Goal: Task Accomplishment & Management: Manage account settings

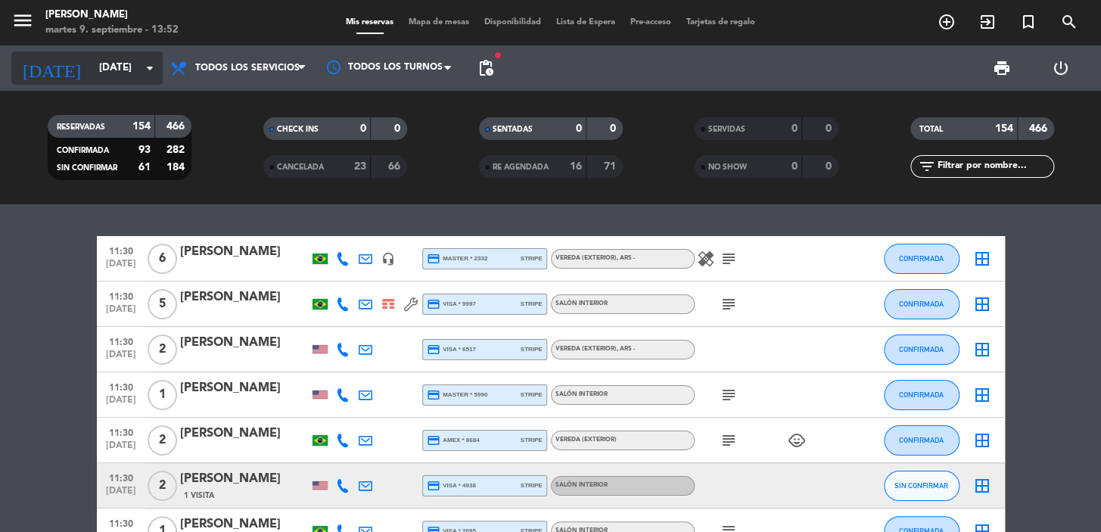
click at [123, 65] on input "vie. 12 sep." at bounding box center [159, 67] width 134 height 27
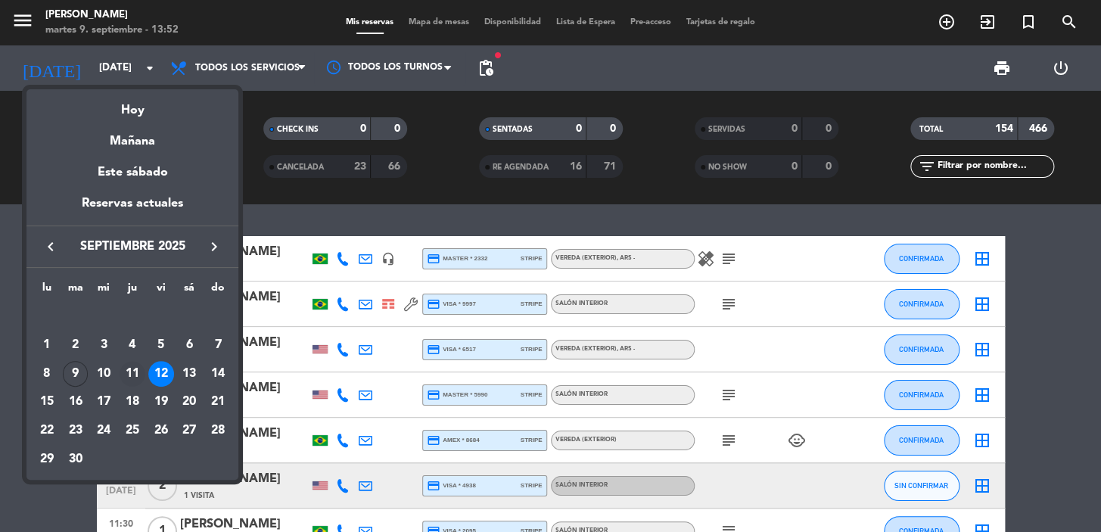
click at [137, 370] on div "11" at bounding box center [133, 374] width 26 height 26
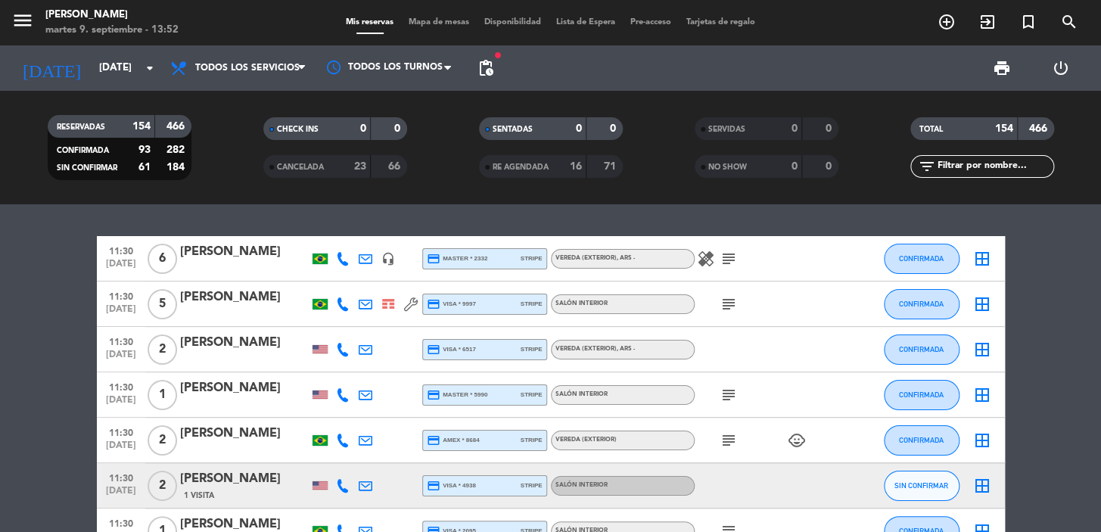
type input "jue. 11 sep."
click at [943, 164] on input "text" at bounding box center [994, 166] width 117 height 17
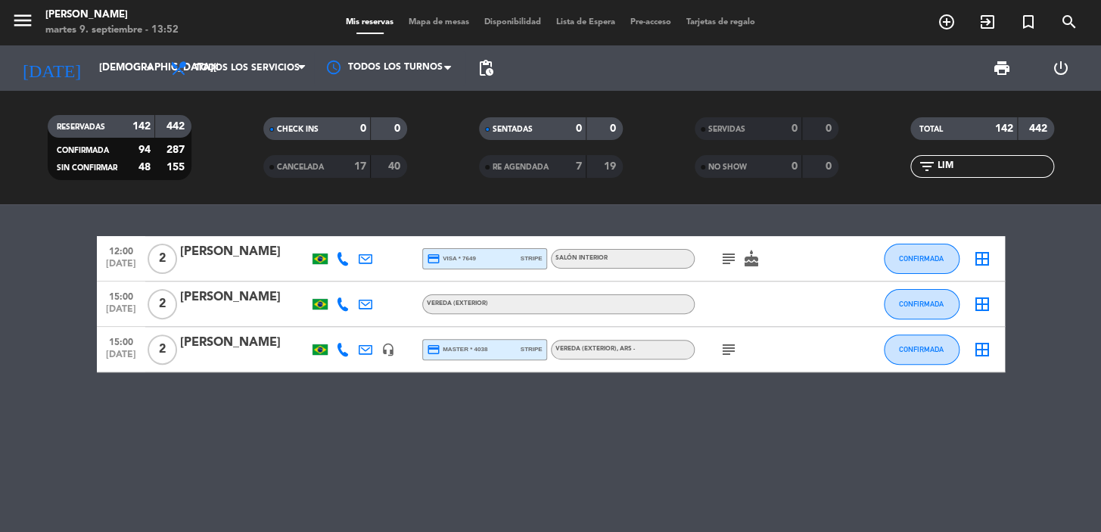
type input "LIM"
click at [281, 312] on div at bounding box center [244, 314] width 129 height 12
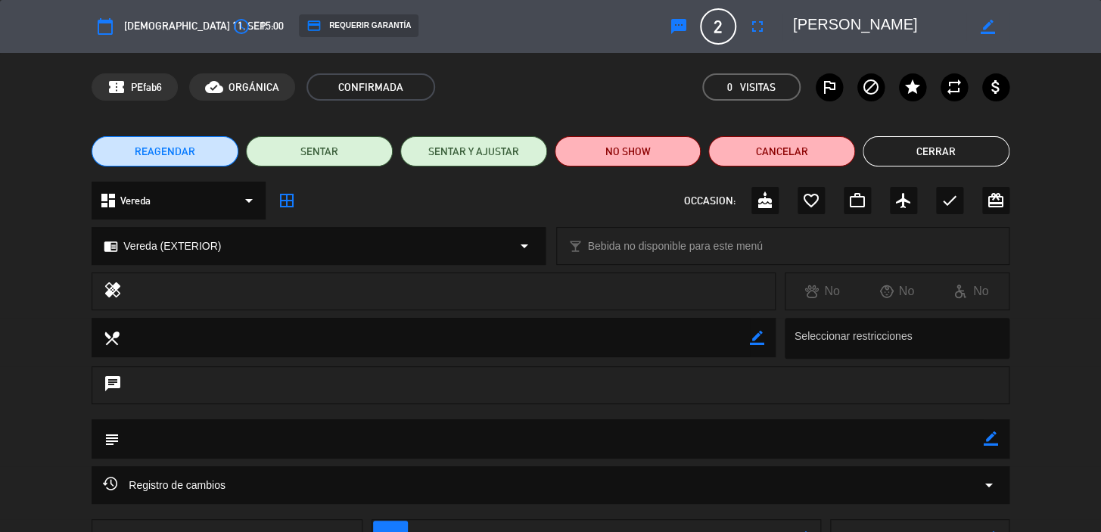
drag, startPoint x: 991, startPoint y: 436, endPoint x: 967, endPoint y: 436, distance: 23.4
click at [991, 436] on icon "border_color" at bounding box center [990, 438] width 14 height 14
click at [938, 436] on textarea at bounding box center [552, 438] width 864 height 39
paste textarea "CONFIRMADA/EXTERIOR!!!"
type textarea "CONFIRMADA/EXTERIOR!!!"
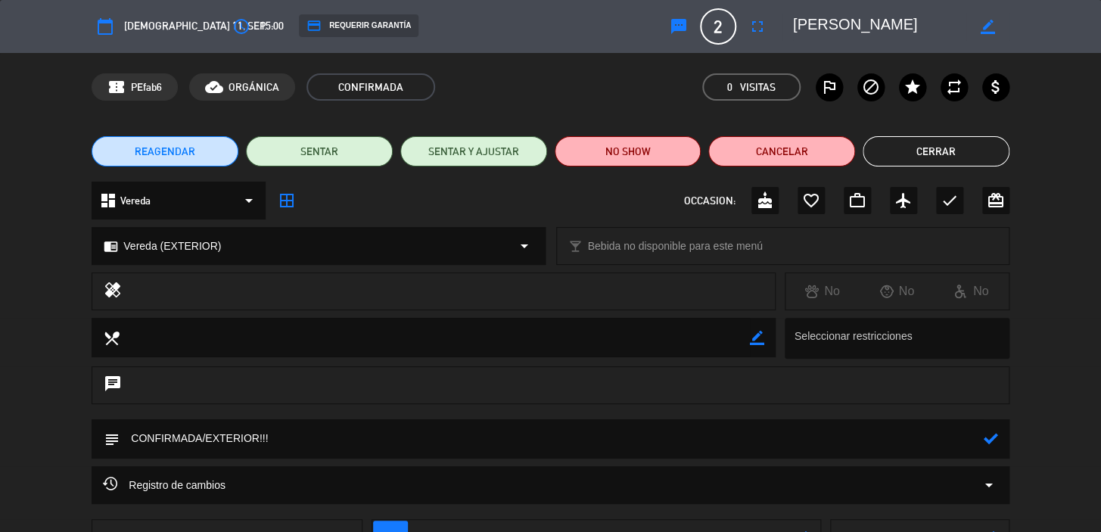
click at [998, 439] on div "subject" at bounding box center [551, 438] width 918 height 39
click at [997, 154] on button "Cerrar" at bounding box center [935, 151] width 147 height 30
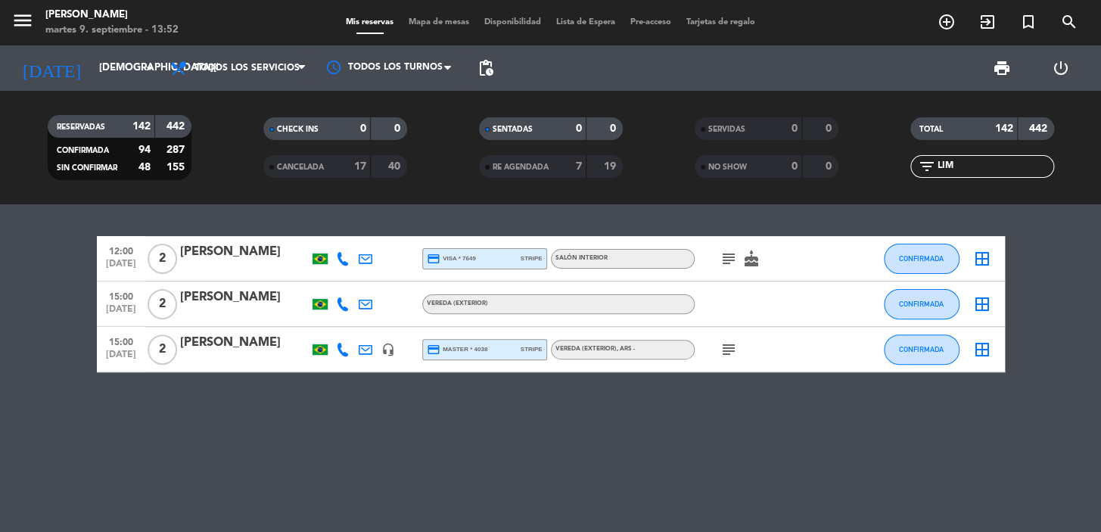
drag, startPoint x: 727, startPoint y: 309, endPoint x: 741, endPoint y: 308, distance: 13.6
click at [729, 308] on div at bounding box center [762, 303] width 136 height 45
click at [298, 301] on div "Daniel Lima" at bounding box center [244, 297] width 129 height 20
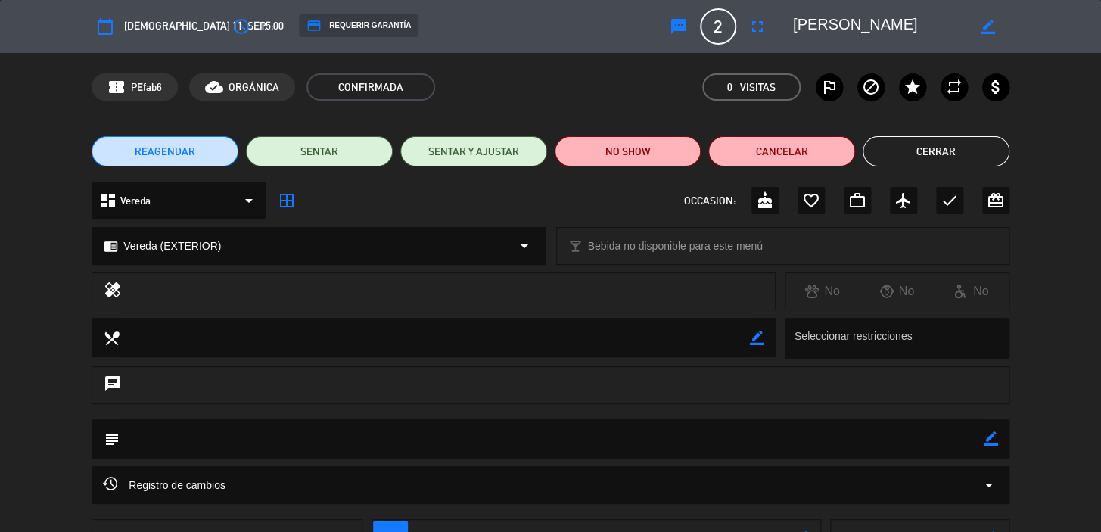
click at [1001, 439] on div "subject border_color" at bounding box center [551, 438] width 918 height 39
click at [995, 435] on icon "border_color" at bounding box center [990, 438] width 14 height 14
click at [968, 436] on textarea at bounding box center [552, 438] width 864 height 39
paste textarea "CONFIRMADA/EXTERIOR!!!"
type textarea "CONFIRMADA/EXTERIOR!!!"
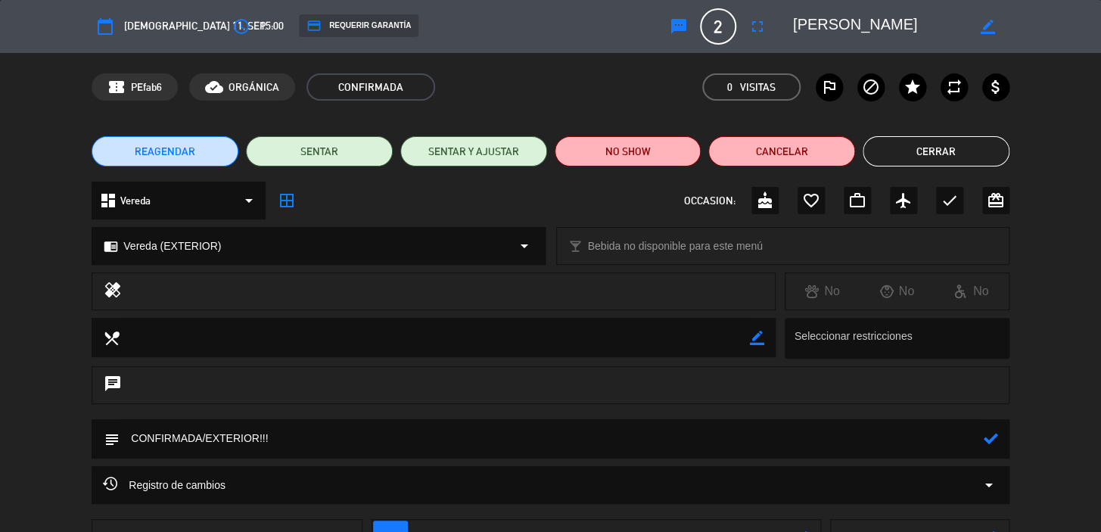
click at [995, 433] on icon at bounding box center [990, 438] width 14 height 14
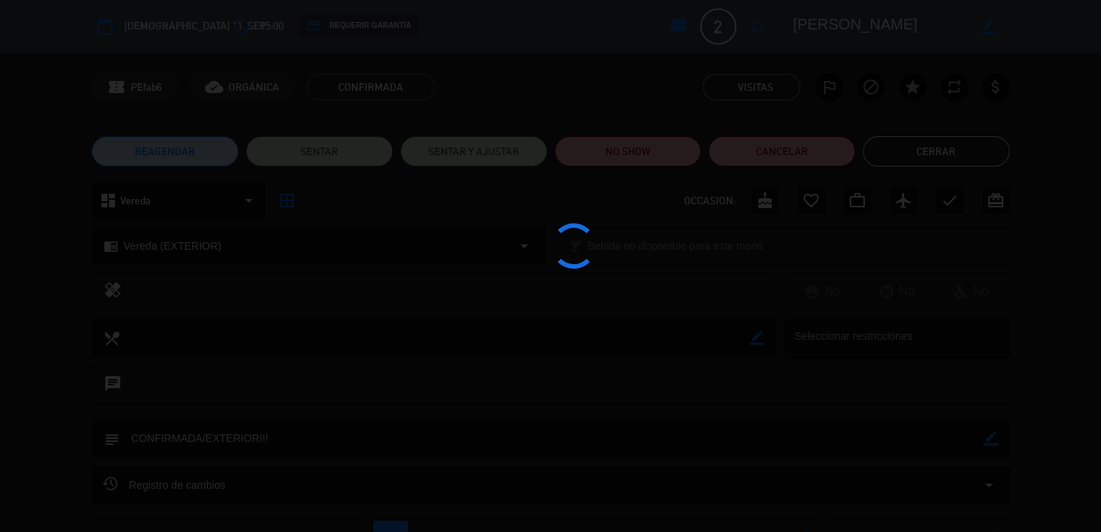
click at [911, 148] on div at bounding box center [550, 266] width 1101 height 532
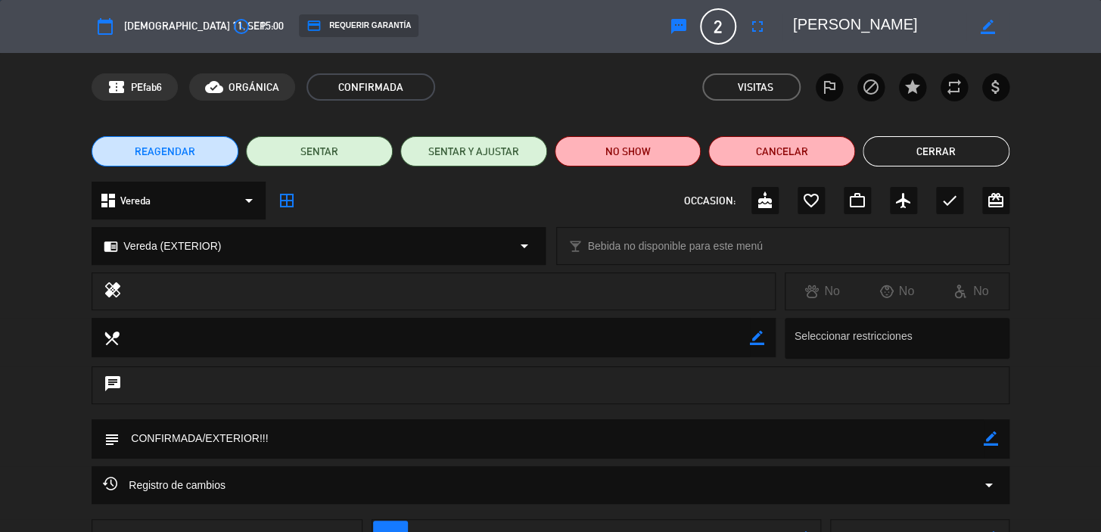
click at [915, 148] on button "Cerrar" at bounding box center [935, 151] width 147 height 30
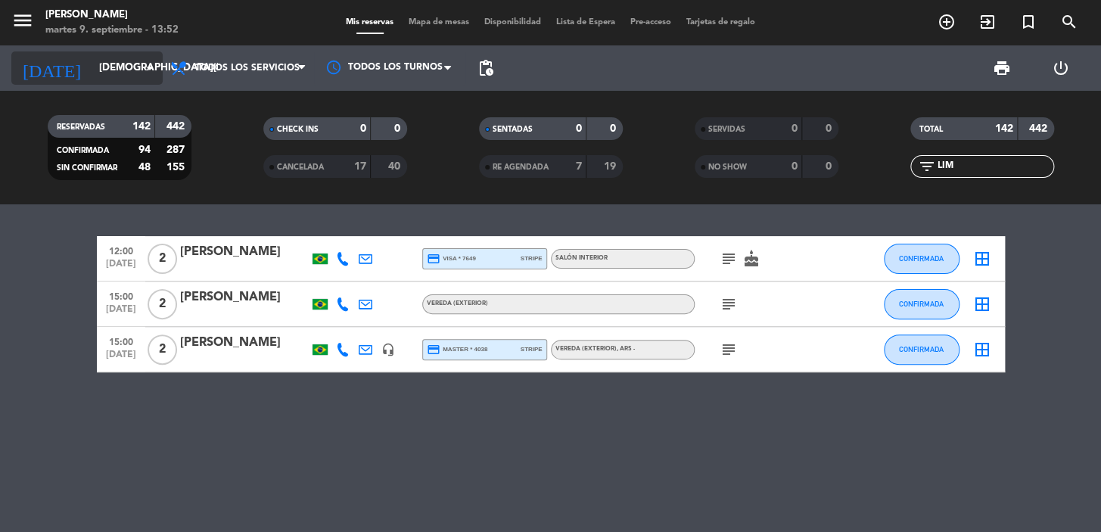
click at [116, 66] on input "jue. 11 sep." at bounding box center [159, 67] width 134 height 27
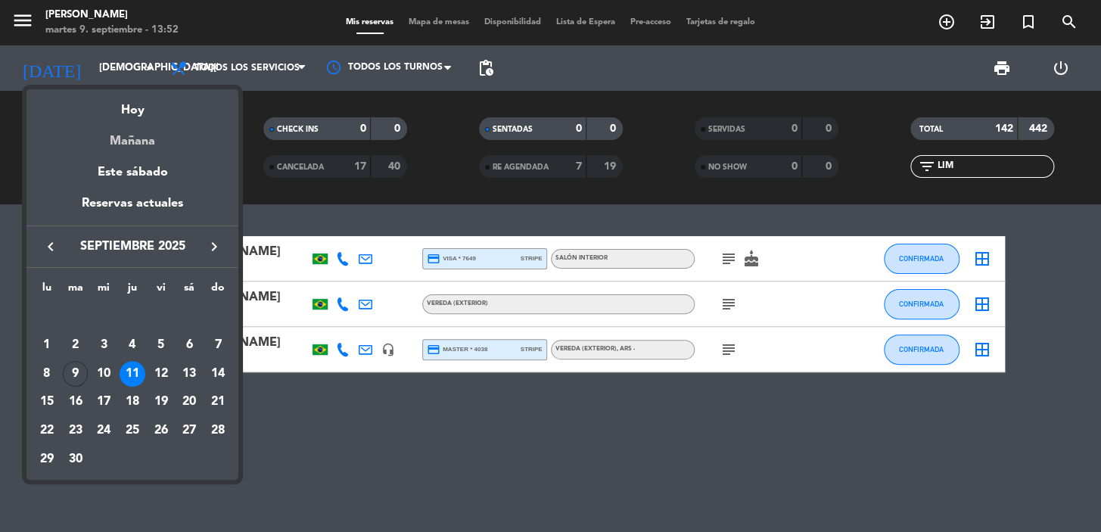
click at [145, 146] on div "Mañana" at bounding box center [132, 135] width 212 height 31
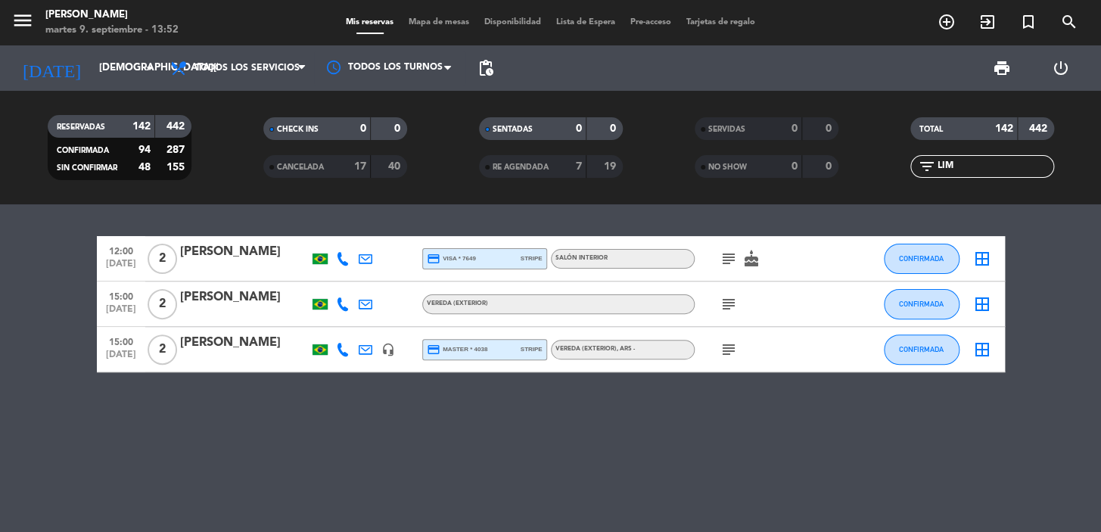
type input "mié. 10 sep."
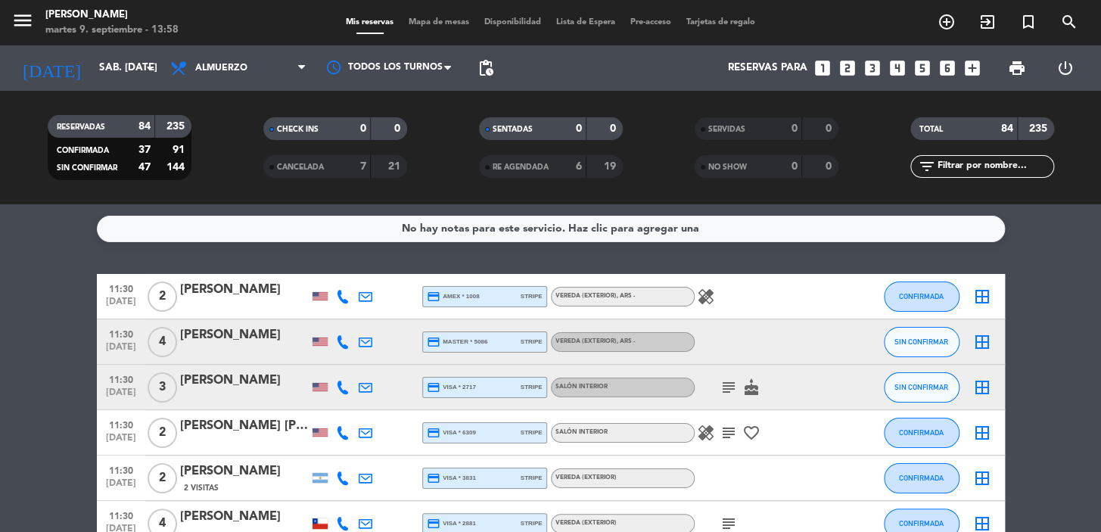
click at [727, 430] on icon "subject" at bounding box center [728, 433] width 18 height 18
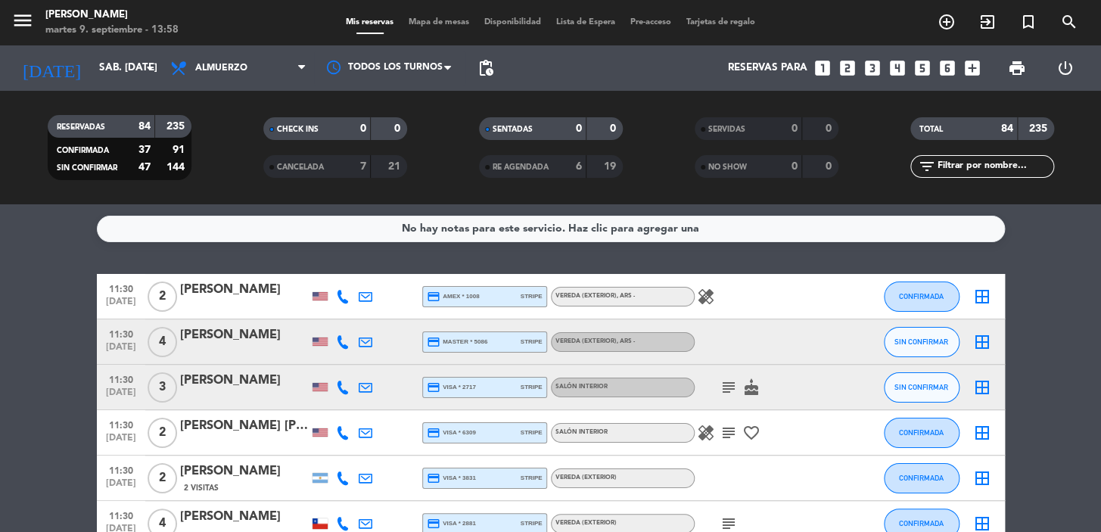
click at [343, 430] on icon at bounding box center [343, 433] width 14 height 14
click at [334, 410] on span "Copiar" at bounding box center [334, 407] width 32 height 16
drag, startPoint x: 103, startPoint y: 420, endPoint x: 443, endPoint y: 280, distance: 367.3
click at [645, 431] on div "11:30 [DATE] 2 [PERSON_NAME] [PERSON_NAME] credit_card visa * 6309 stripe Salón…" at bounding box center [551, 432] width 908 height 45
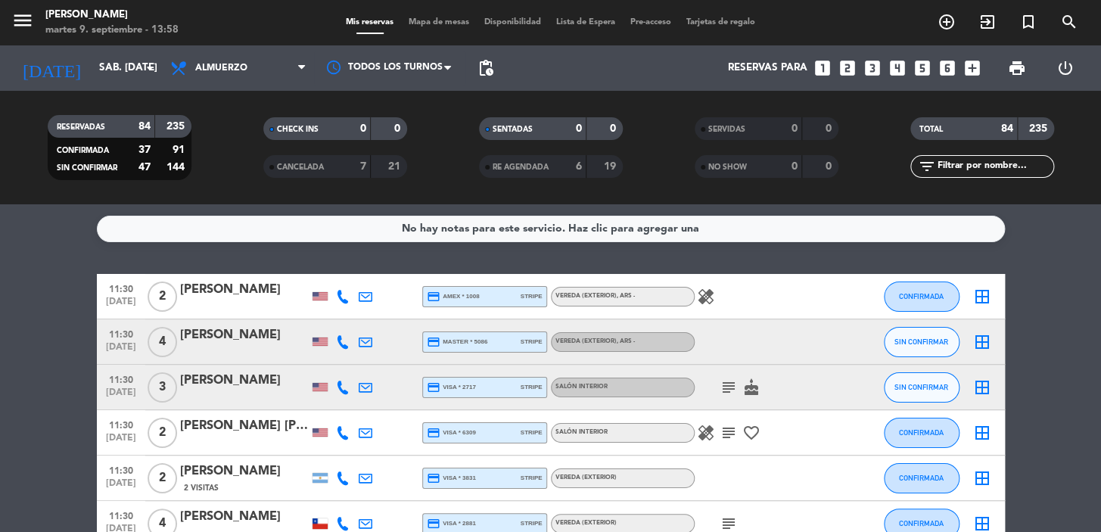
copy div "11:30 [DATE] 2 [PERSON_NAME] [PERSON_NAME] credit_card visa * 6309 stripe Salón…"
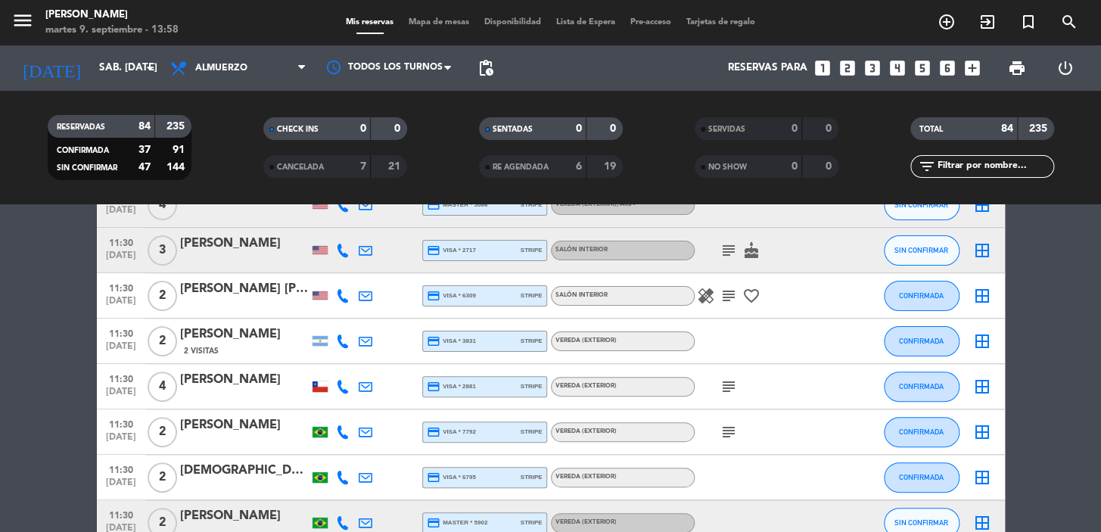
click at [344, 337] on icon at bounding box center [343, 341] width 14 height 14
click at [340, 318] on button "Copiar content_paste" at bounding box center [338, 316] width 46 height 16
drag, startPoint x: 108, startPoint y: 331, endPoint x: 635, endPoint y: 354, distance: 527.0
click at [635, 354] on div "11:30 [DATE] 2 [PERSON_NAME] 2 Visitas credit_card visa * 3831 stripe Vereda (E…" at bounding box center [551, 340] width 908 height 45
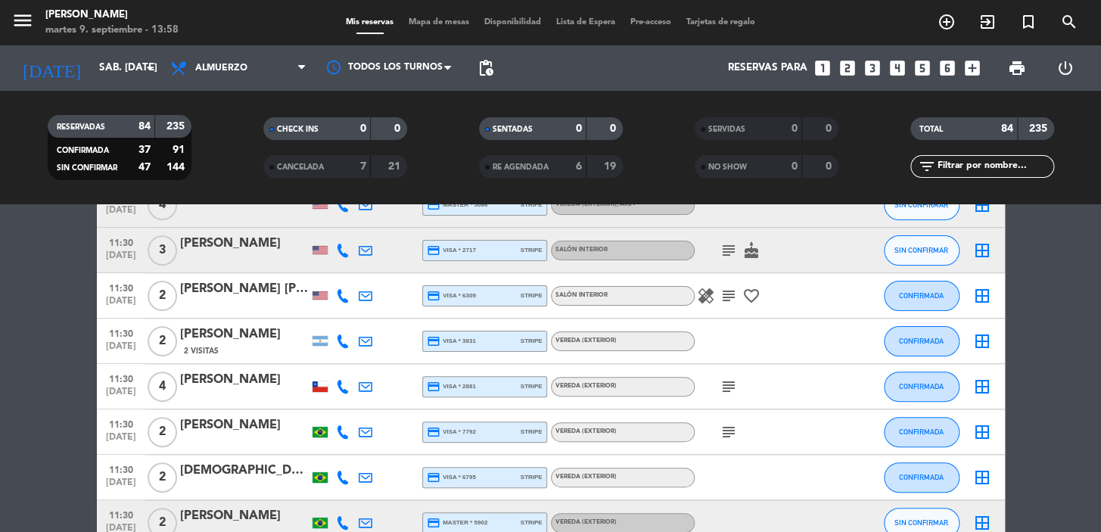
copy div "11:30 [DATE] 2 [PERSON_NAME] 2 Visitas credit_card visa * 3831 stripe Vereda (E…"
click at [726, 387] on icon "subject" at bounding box center [728, 386] width 18 height 18
click at [723, 430] on icon "subject" at bounding box center [728, 432] width 18 height 18
click at [337, 385] on icon at bounding box center [343, 387] width 14 height 14
click at [331, 362] on span "Copiar" at bounding box center [334, 361] width 32 height 16
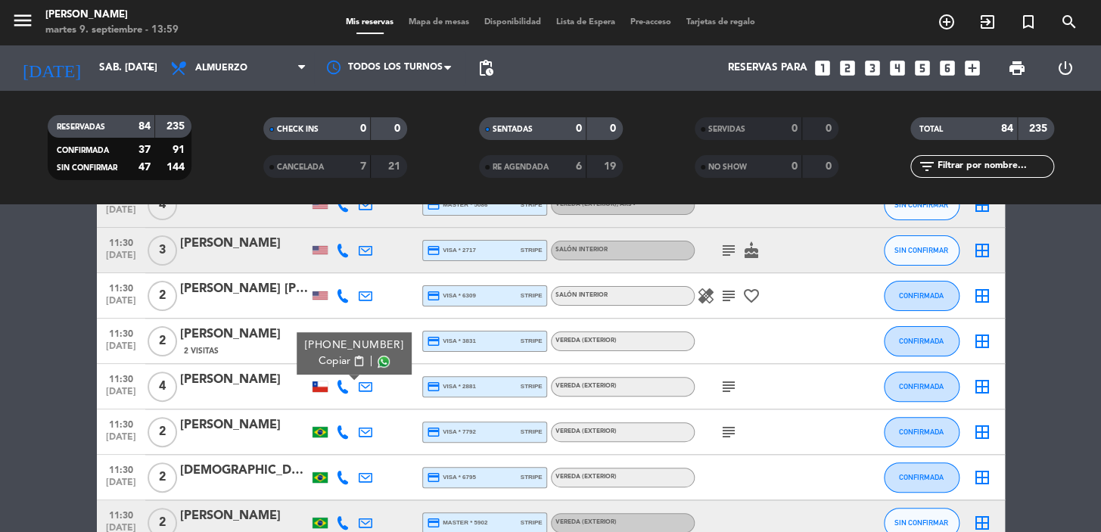
drag, startPoint x: 0, startPoint y: 387, endPoint x: 139, endPoint y: 506, distance: 183.5
drag, startPoint x: 110, startPoint y: 371, endPoint x: 677, endPoint y: 397, distance: 567.2
click at [640, 380] on div "11:30 [DATE] 4 [PERSON_NAME] O credit_card visa * 2881 stripe Vereda (EXTERIOR)…" at bounding box center [551, 386] width 908 height 45
copy div "11:30 [DATE] 4 [PERSON_NAME] O credit_card visa * 2881 stripe Vereda (EXTERIOR)"
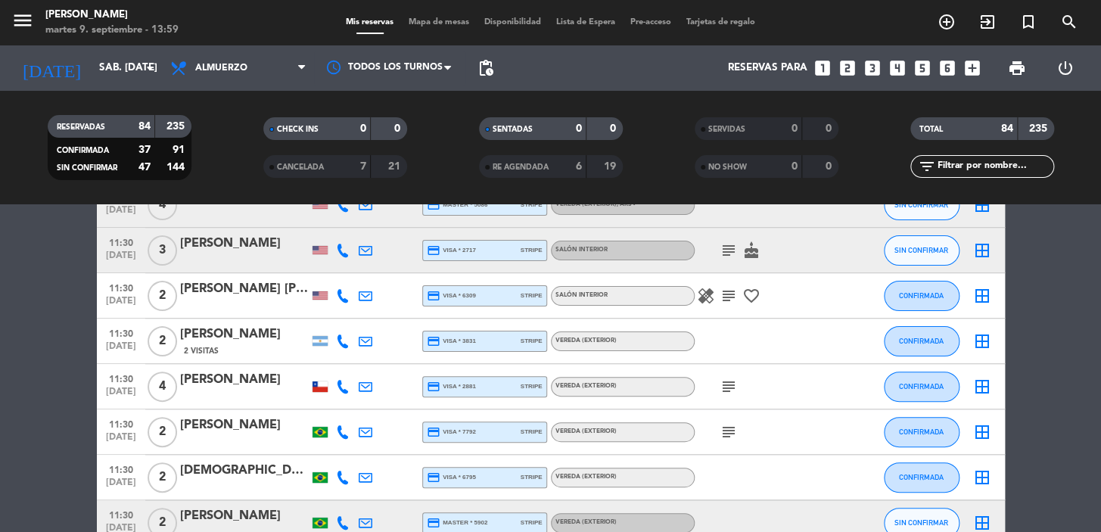
click at [345, 429] on icon at bounding box center [343, 432] width 14 height 14
click at [346, 401] on span "content_paste" at bounding box center [351, 406] width 11 height 11
drag, startPoint x: 101, startPoint y: 421, endPoint x: 532, endPoint y: 375, distance: 433.6
click at [634, 439] on div "11:30 [DATE] 2 [PERSON_NAME] credit_card visa * 7792 stripe Vereda (EXTERIOR) s…" at bounding box center [551, 431] width 908 height 45
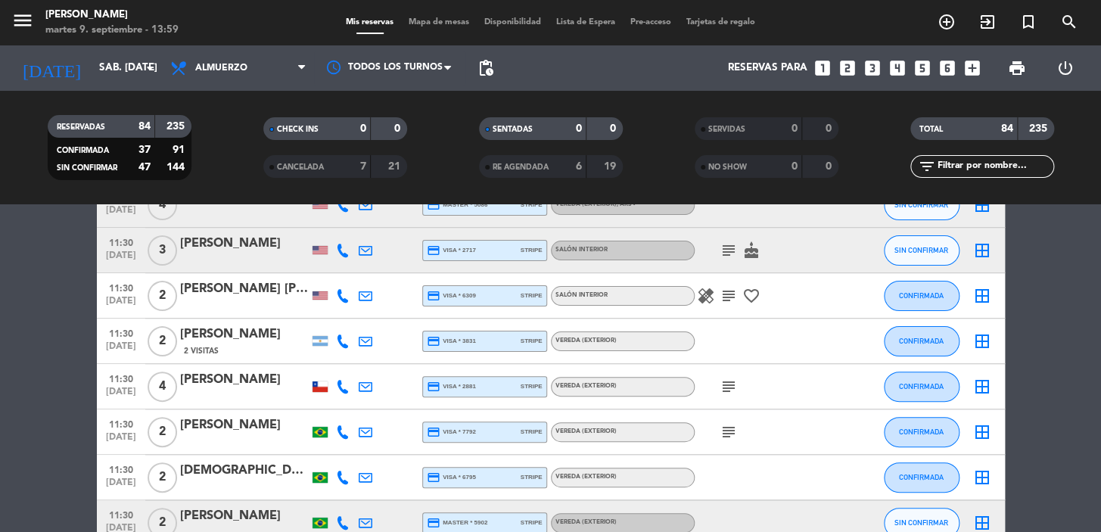
copy div "11:30 [DATE] 2 [PERSON_NAME] credit_card visa * 7792 stripe Vereda (EXTERIOR)"
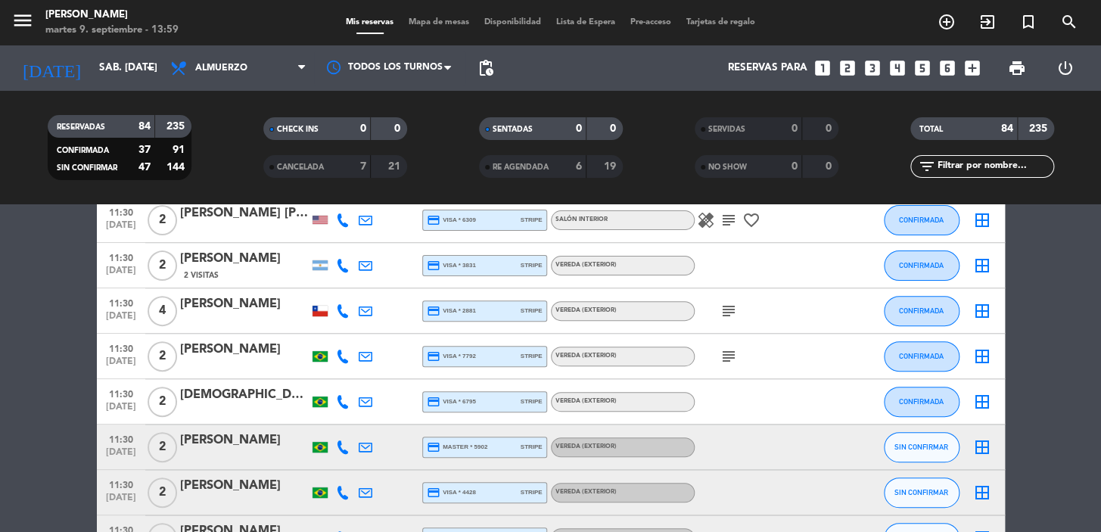
scroll to position [275, 0]
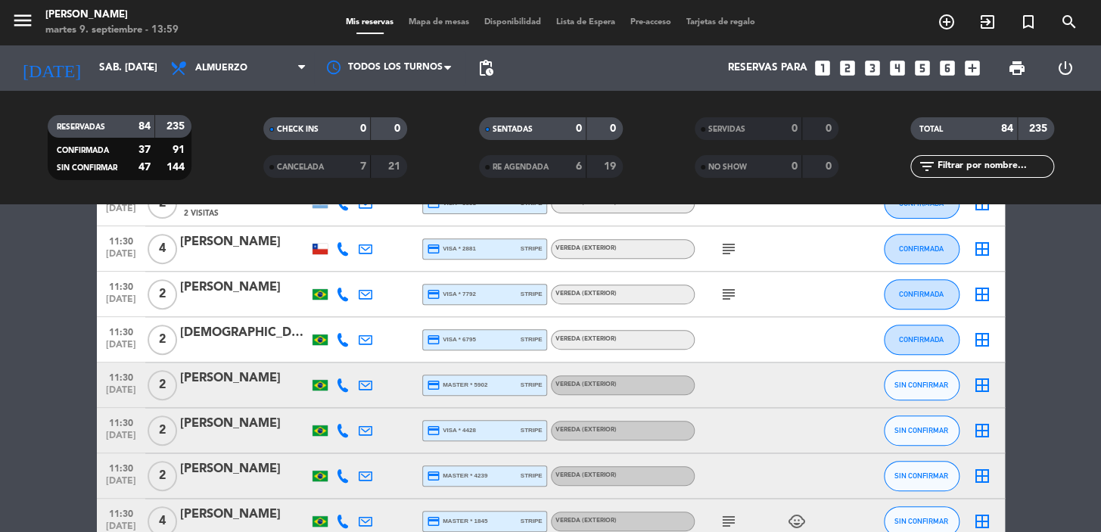
click at [339, 339] on icon at bounding box center [343, 340] width 14 height 14
click at [331, 316] on span "Copiar" at bounding box center [328, 314] width 32 height 16
drag, startPoint x: 114, startPoint y: 322, endPoint x: 569, endPoint y: 283, distance: 456.3
click at [665, 340] on div "11:30 [DATE] 2 [DEMOGRAPHIC_DATA][PERSON_NAME] credit_card visa * 6795 stripe V…" at bounding box center [551, 339] width 908 height 45
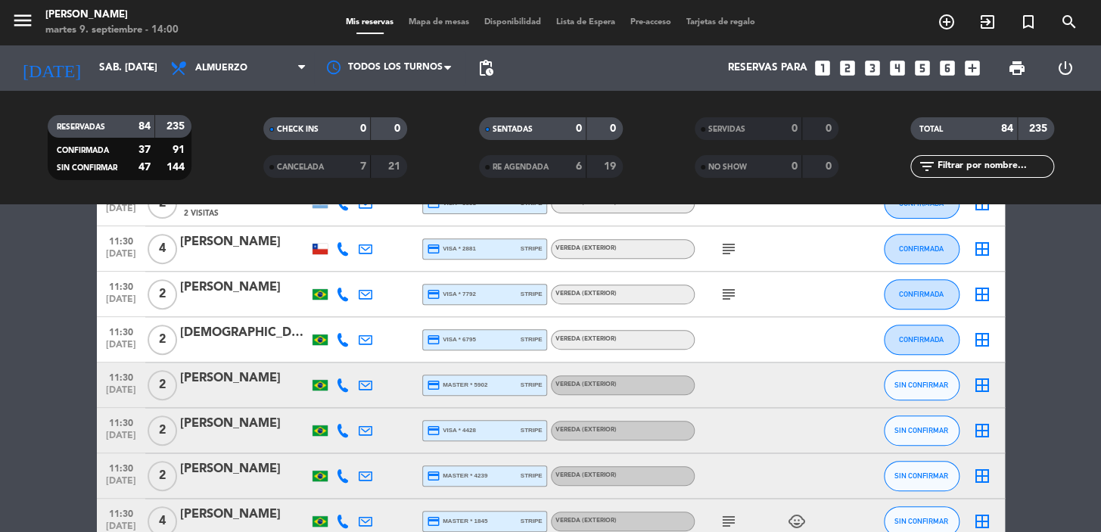
copy div "1:30 [DATE] 2 [DEMOGRAPHIC_DATA][PERSON_NAME] credit_card visa * 6795 stripe Ve…"
click at [340, 390] on icon at bounding box center [343, 385] width 14 height 14
click at [326, 362] on span "Copiar" at bounding box center [328, 360] width 32 height 16
drag, startPoint x: 100, startPoint y: 371, endPoint x: 519, endPoint y: 316, distance: 422.7
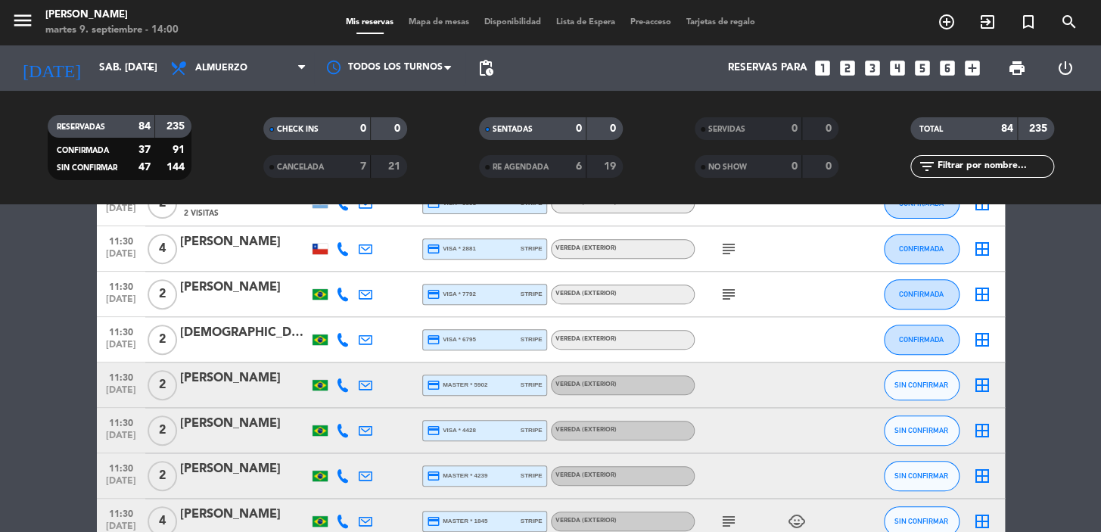
click at [626, 384] on div "11:30 [DATE] 2 [PERSON_NAME] credit_card master * 5902 stripe Vereda (EXTERIOR)…" at bounding box center [551, 384] width 908 height 45
copy div "11:30 [DATE] 2 [PERSON_NAME] credit_card master * 5902 stripe Vereda (EXTERIOR)"
click at [336, 424] on icon at bounding box center [343, 431] width 14 height 14
click at [329, 404] on span "Copiar" at bounding box center [328, 405] width 32 height 16
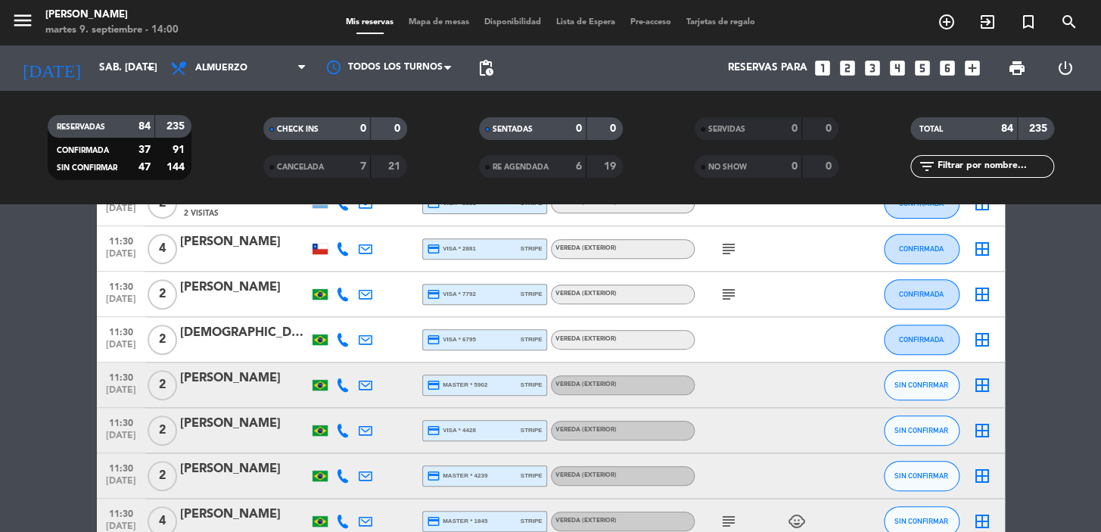
drag, startPoint x: 152, startPoint y: 417, endPoint x: 573, endPoint y: 352, distance: 426.3
click at [654, 431] on div "11:30 [DATE] 2 [PERSON_NAME] credit_card visa * 4428 stripe Vereda (EXTERIOR) S…" at bounding box center [551, 430] width 908 height 45
copy div "11:30 [DATE] 2 [PERSON_NAME] credit_card visa * 4428 stripe Vereda (EXTERIOR)"
click at [340, 469] on icon at bounding box center [343, 476] width 14 height 14
click at [333, 454] on span "Copiar" at bounding box center [328, 451] width 32 height 16
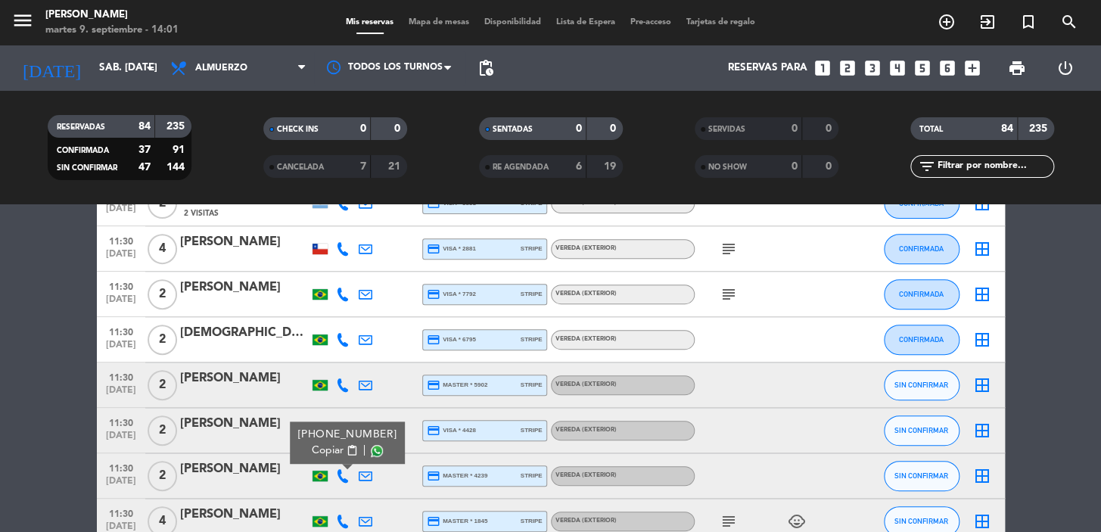
drag, startPoint x: 8, startPoint y: 408, endPoint x: 68, endPoint y: 438, distance: 67.7
drag, startPoint x: 107, startPoint y: 461, endPoint x: 666, endPoint y: 476, distance: 559.9
click at [666, 476] on div "11:30 [DATE] 2 [PERSON_NAME] credit_card master * 4239 stripe Vereda (EXTERIOR)…" at bounding box center [551, 475] width 908 height 45
copy div "11:30 [DATE] 2 [PERSON_NAME] credit_card master * 4239 stripe Vereda (EXTERIOR)"
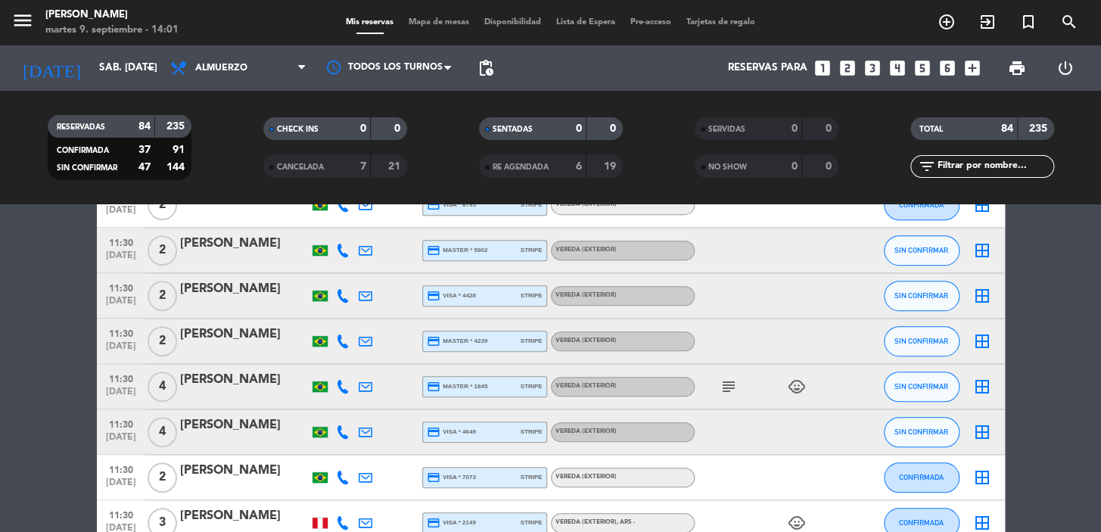
scroll to position [412, 0]
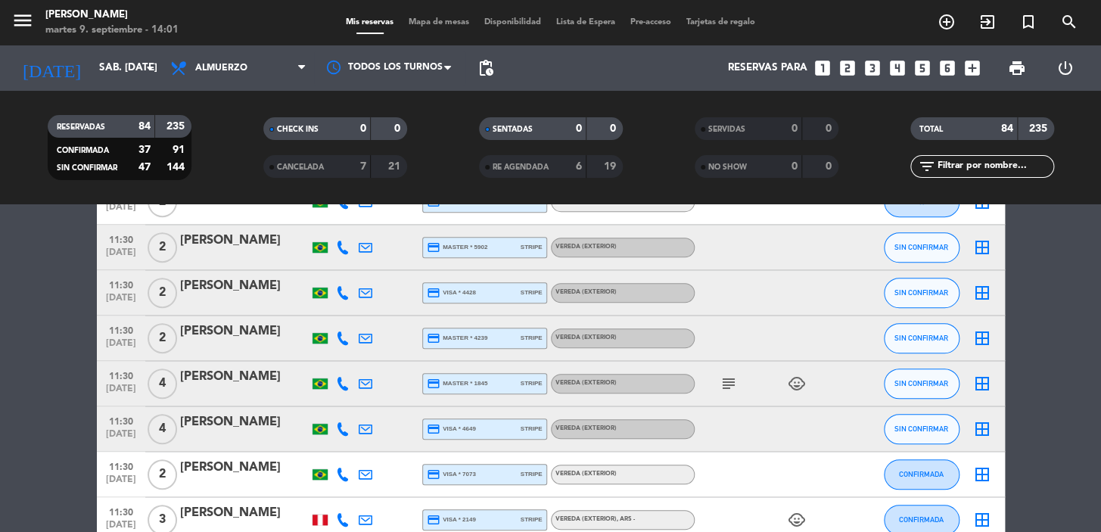
click at [340, 430] on icon at bounding box center [343, 429] width 14 height 14
click at [319, 405] on span "Copiar" at bounding box center [328, 404] width 32 height 16
drag, startPoint x: 102, startPoint y: 420, endPoint x: 648, endPoint y: 427, distance: 546.2
click at [648, 427] on div "11:30 [DATE] 4 [PERSON_NAME] credit_card visa * 4649 stripe Vereda (EXTERIOR) S…" at bounding box center [551, 428] width 908 height 45
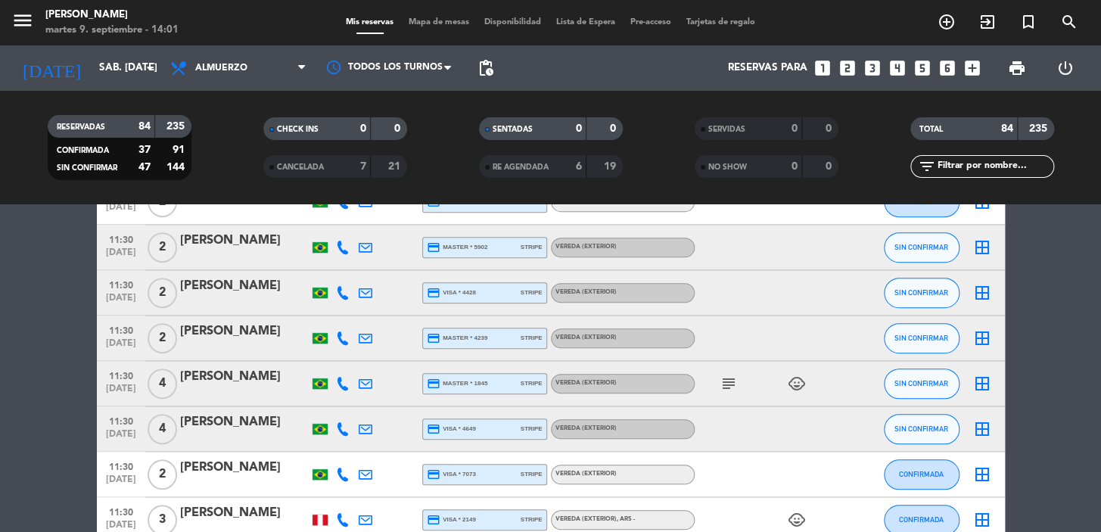
copy div "11:30 [DATE] 4 [PERSON_NAME] credit_card visa * 4649 stripe Vereda (EXTERIOR)"
click at [347, 469] on icon at bounding box center [343, 474] width 14 height 14
click at [339, 453] on button "Copiar content_paste" at bounding box center [335, 449] width 46 height 16
drag, startPoint x: 106, startPoint y: 458, endPoint x: 616, endPoint y: 464, distance: 510.6
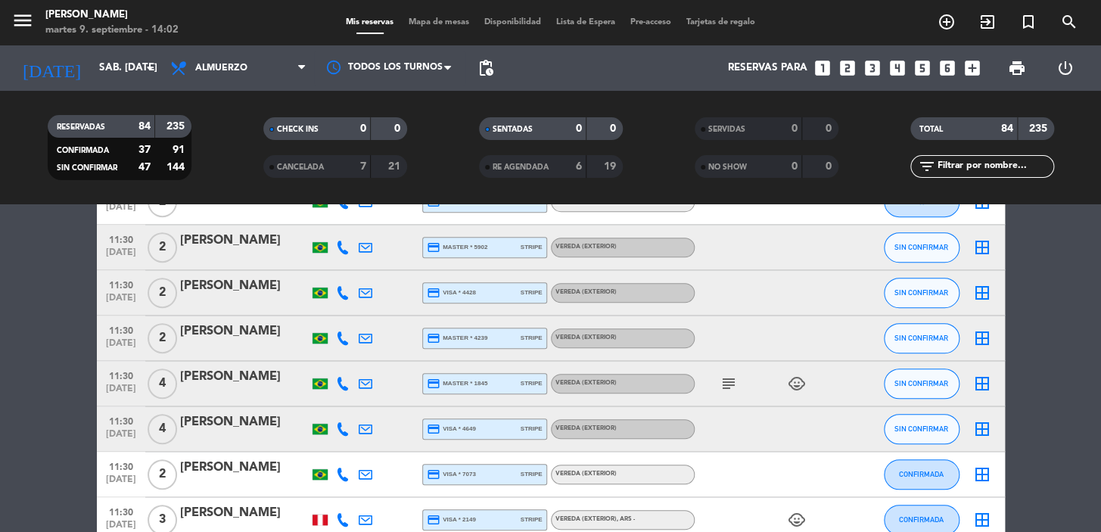
click at [616, 464] on div "11:30 [DATE] 2 [PERSON_NAME] credit_card visa * 7073 stripe Vereda (EXTERIOR) C…" at bounding box center [551, 474] width 908 height 45
copy div "11:30 [DATE] 2 [PERSON_NAME] credit_card visa * 7073 stripe Vereda (EXTERIOR)"
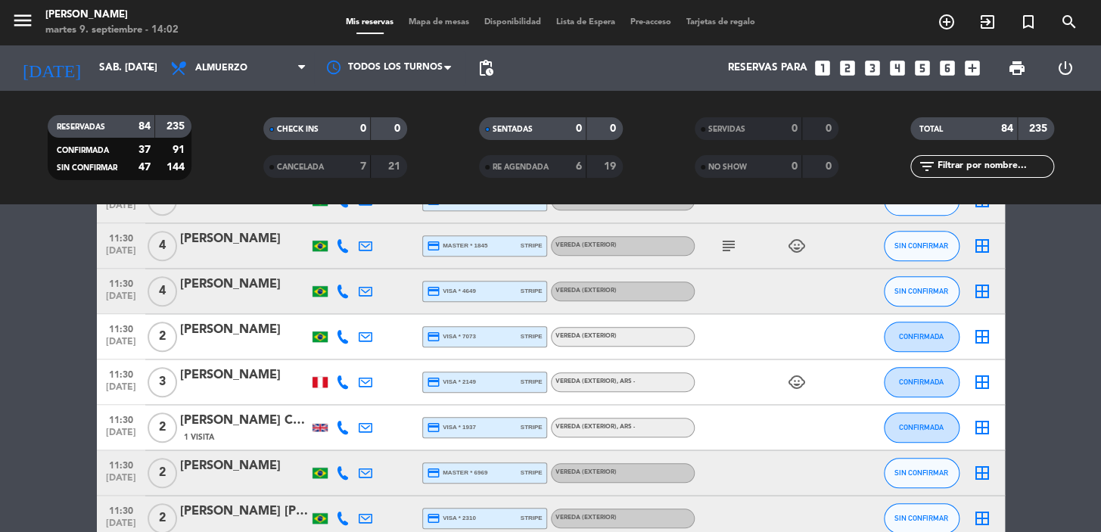
click at [340, 377] on icon at bounding box center [343, 382] width 14 height 14
click at [325, 354] on span "Copiar" at bounding box center [334, 357] width 32 height 16
click at [346, 430] on icon at bounding box center [343, 428] width 14 height 14
click at [321, 402] on span "Copiar" at bounding box center [331, 402] width 32 height 16
click at [340, 470] on icon at bounding box center [343, 473] width 14 height 14
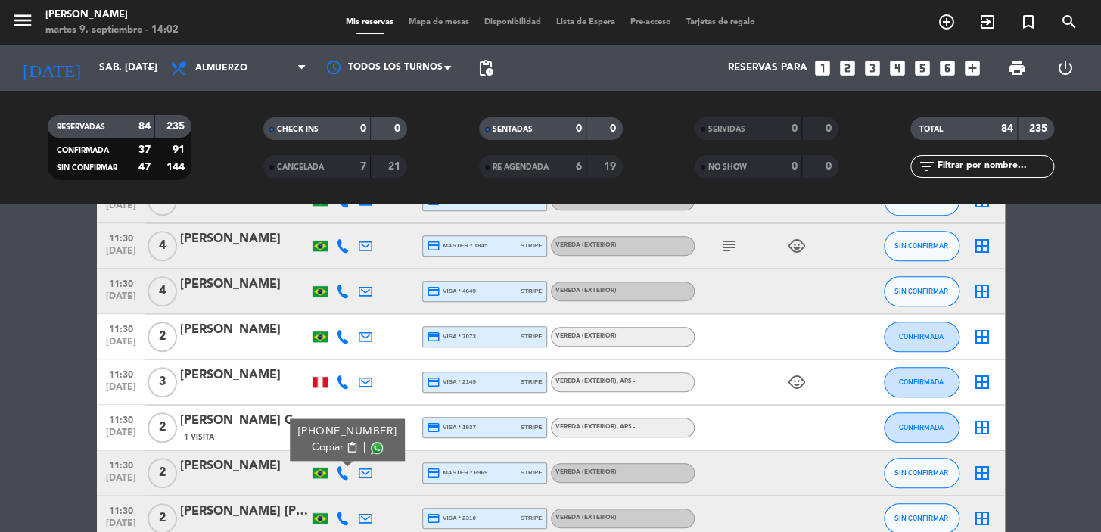
click at [325, 452] on span "Copiar" at bounding box center [328, 447] width 32 height 16
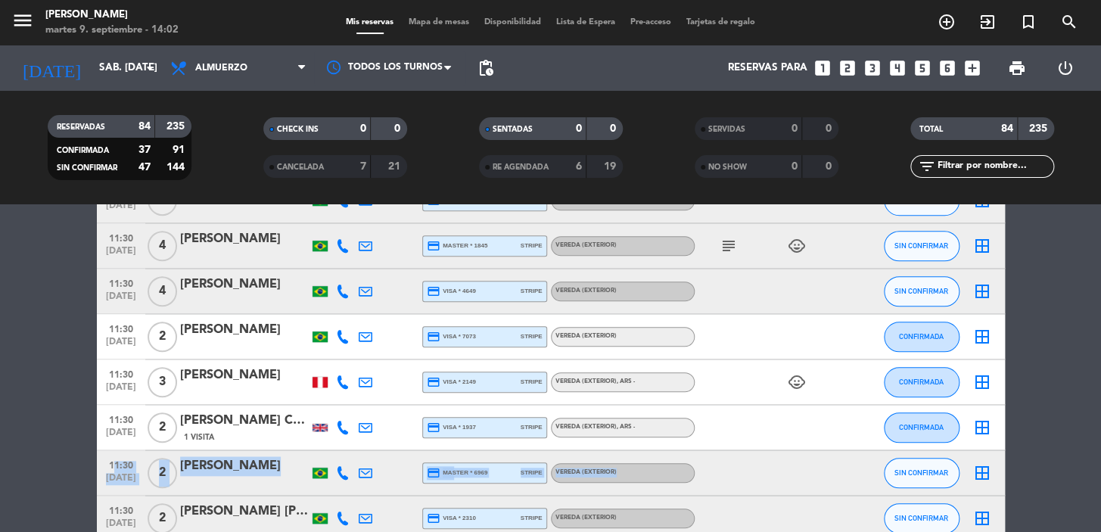
drag, startPoint x: 108, startPoint y: 464, endPoint x: 709, endPoint y: 480, distance: 600.8
click at [709, 480] on div "11:30 [DATE] 2 [PERSON_NAME] credit_card master * 6969 stripe Vereda (EXTERIOR)…" at bounding box center [551, 472] width 908 height 45
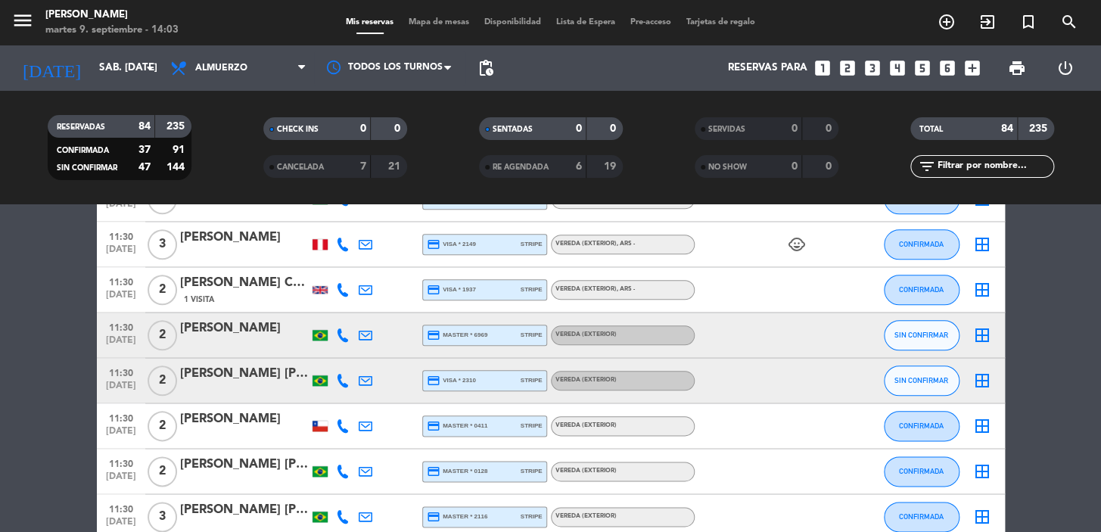
click at [337, 380] on icon at bounding box center [343, 381] width 14 height 14
click at [325, 359] on span "Copiar" at bounding box center [328, 355] width 32 height 16
drag, startPoint x: 0, startPoint y: 454, endPoint x: 113, endPoint y: 426, distance: 116.9
drag, startPoint x: 104, startPoint y: 371, endPoint x: 635, endPoint y: 391, distance: 532.1
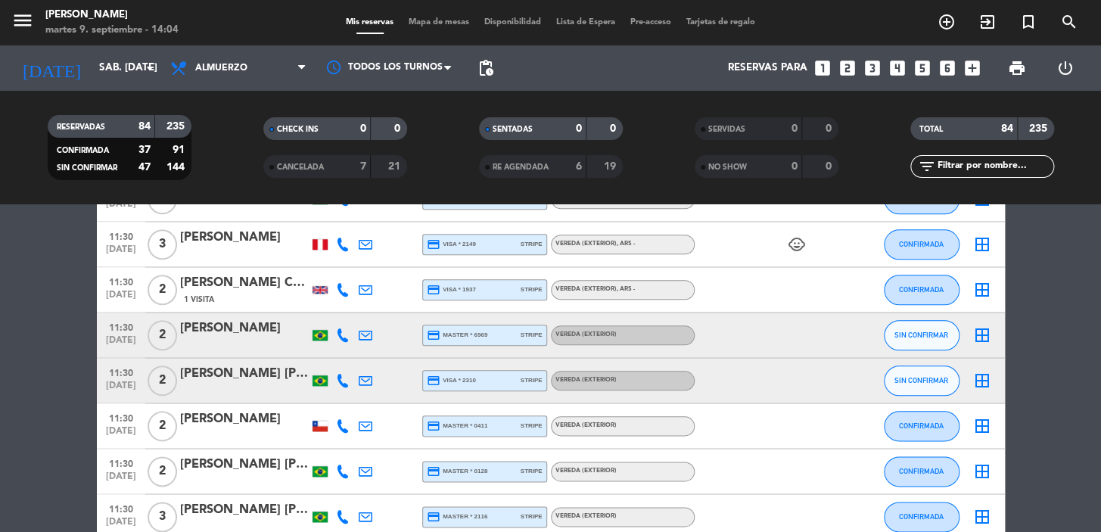
click at [635, 391] on div "11:30 [DATE] 2 [PERSON_NAME] [PERSON_NAME] credit_card visa * 2310 stripe Vered…" at bounding box center [551, 380] width 908 height 45
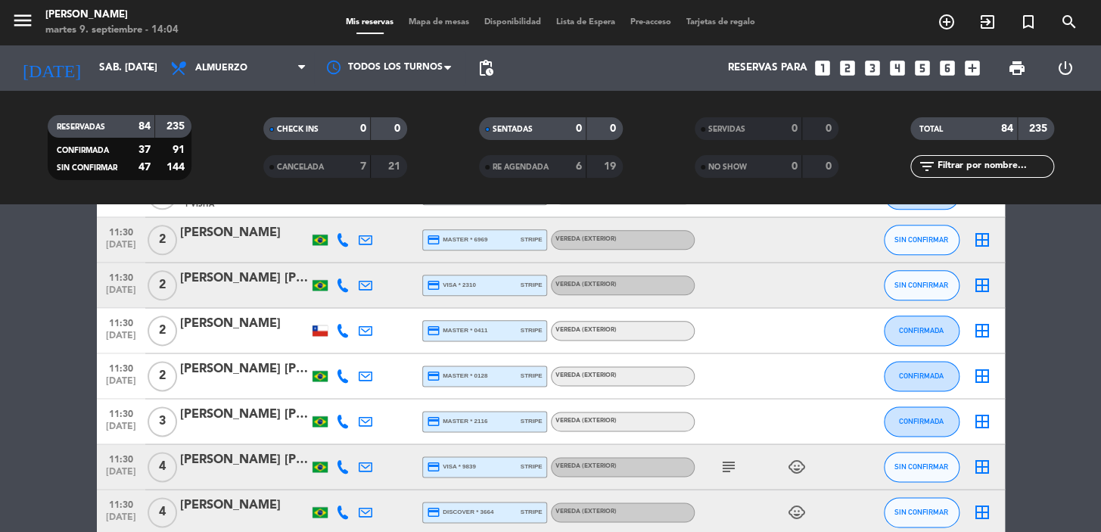
scroll to position [825, 0]
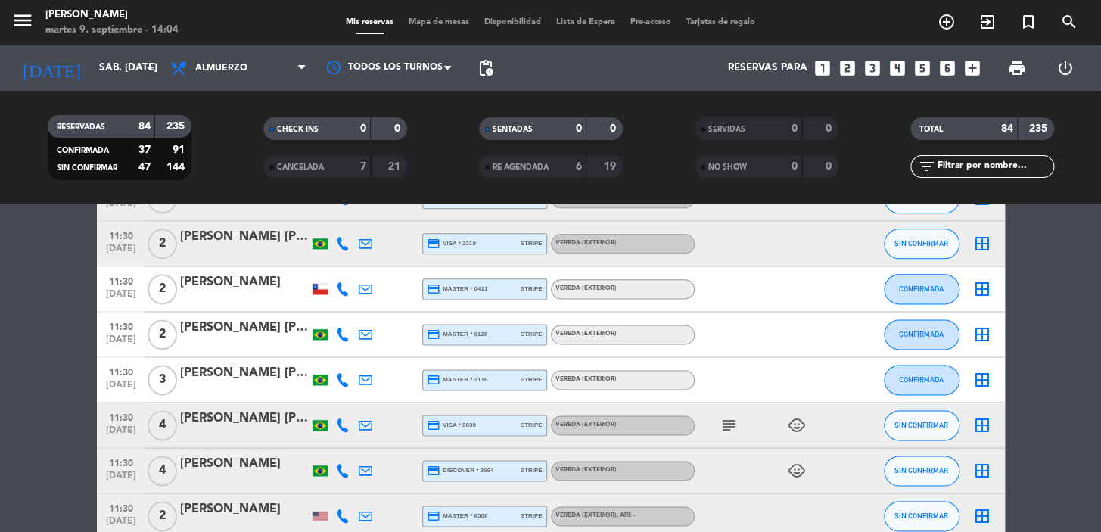
click at [341, 290] on icon at bounding box center [343, 289] width 14 height 14
click at [327, 267] on span "Copiar" at bounding box center [334, 264] width 32 height 16
drag, startPoint x: 106, startPoint y: 275, endPoint x: 667, endPoint y: 287, distance: 561.4
click at [667, 287] on div "11:30 [DATE] 2 [PERSON_NAME] credit_card master * 0411 stripe Vereda (EXTERIOR)…" at bounding box center [551, 288] width 908 height 45
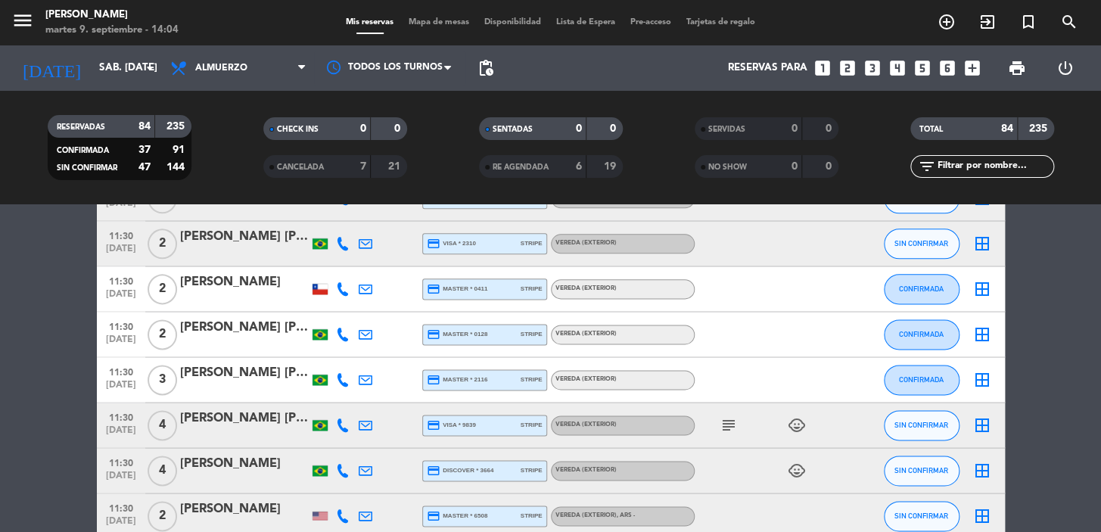
drag, startPoint x: 103, startPoint y: 275, endPoint x: 642, endPoint y: 281, distance: 539.4
click at [642, 281] on div "11:30 [DATE] 2 [PERSON_NAME] credit_card master * 0411 stripe Vereda (EXTERIOR)…" at bounding box center [551, 288] width 908 height 45
click at [340, 328] on icon at bounding box center [343, 335] width 14 height 14
click at [329, 305] on span "Copiar" at bounding box center [328, 309] width 32 height 16
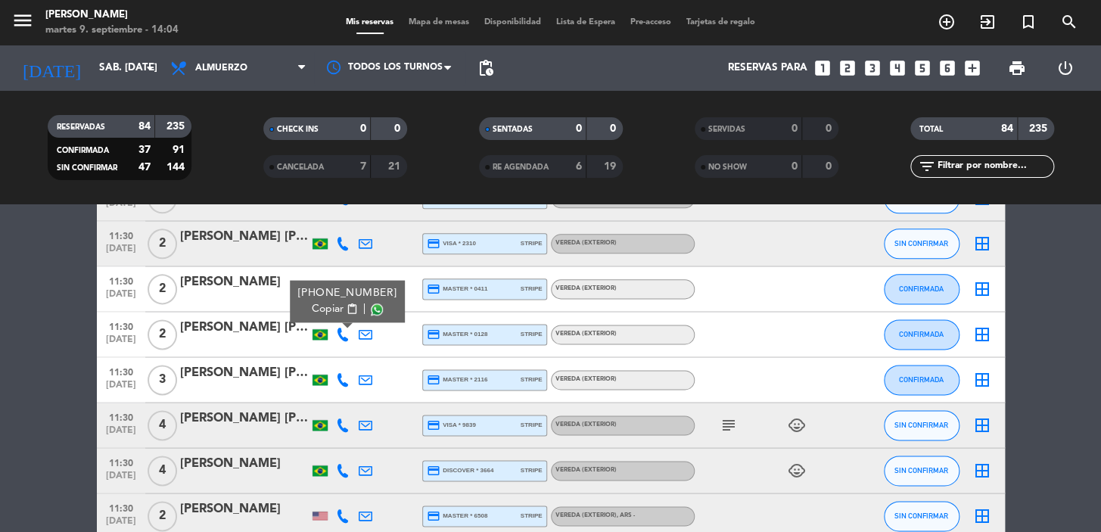
drag, startPoint x: 0, startPoint y: 337, endPoint x: 67, endPoint y: 331, distance: 66.9
drag, startPoint x: 104, startPoint y: 320, endPoint x: 641, endPoint y: 337, distance: 536.6
click at [641, 337] on div "11:30 [DATE] 2 [PERSON_NAME] [PERSON_NAME] credit_card master * 0128 stripe Ver…" at bounding box center [551, 334] width 908 height 45
click at [347, 373] on icon at bounding box center [343, 380] width 14 height 14
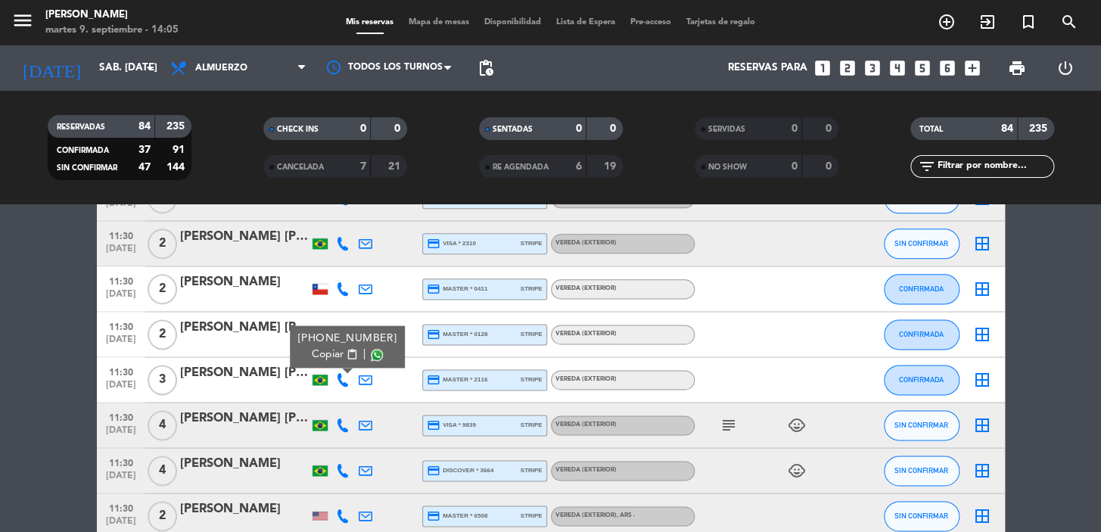
click at [327, 352] on span "Copiar" at bounding box center [328, 354] width 32 height 16
drag, startPoint x: 99, startPoint y: 371, endPoint x: 629, endPoint y: 385, distance: 529.7
click at [635, 390] on div "11:30 [DATE] 3 [PERSON_NAME] [PERSON_NAME] credit_card master * 2116 stripe Ver…" at bounding box center [551, 379] width 908 height 45
click at [723, 424] on icon "subject" at bounding box center [728, 425] width 18 height 18
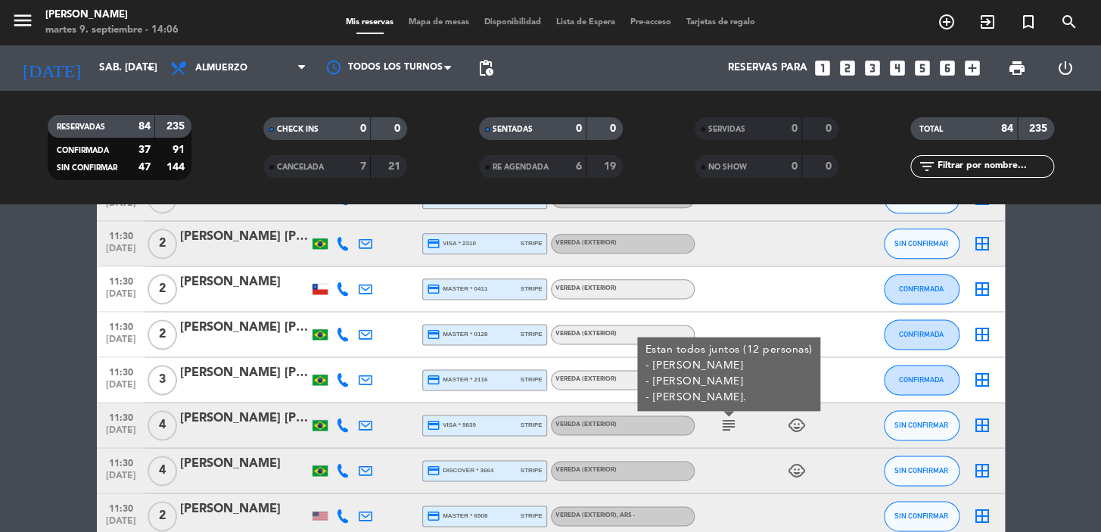
click at [725, 424] on icon "subject" at bounding box center [728, 425] width 18 height 18
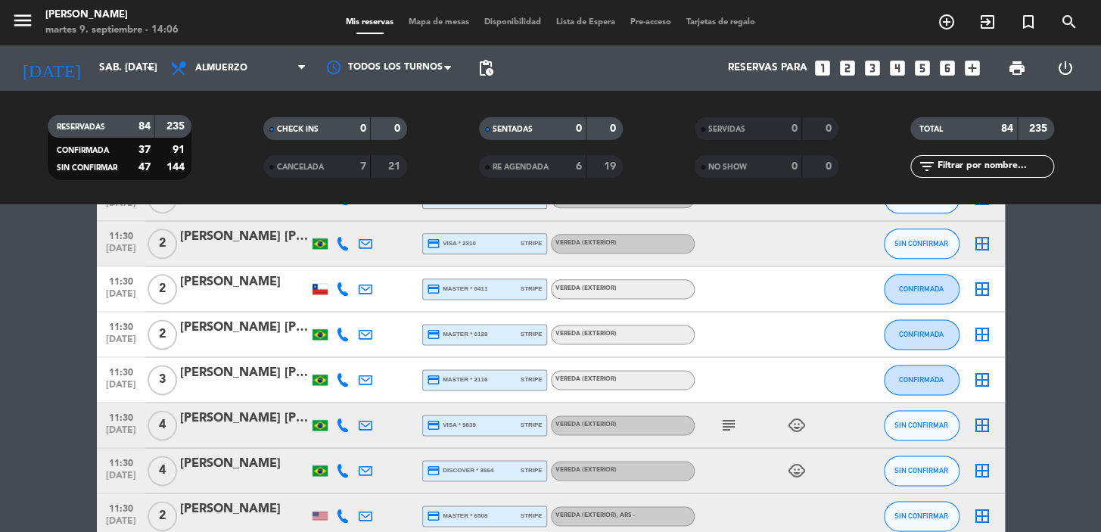
click at [229, 393] on div at bounding box center [244, 390] width 129 height 12
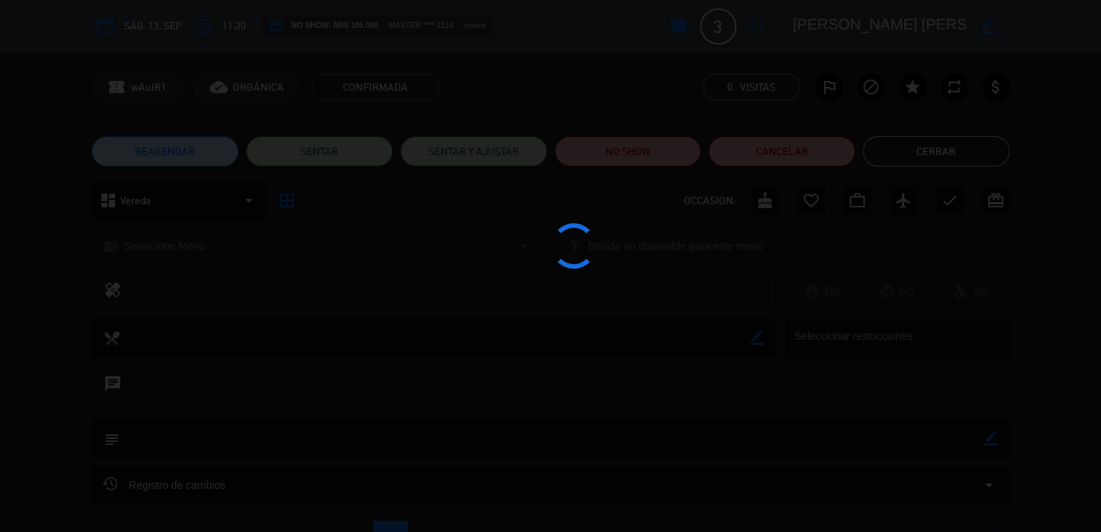
click at [970, 159] on div at bounding box center [550, 266] width 1101 height 532
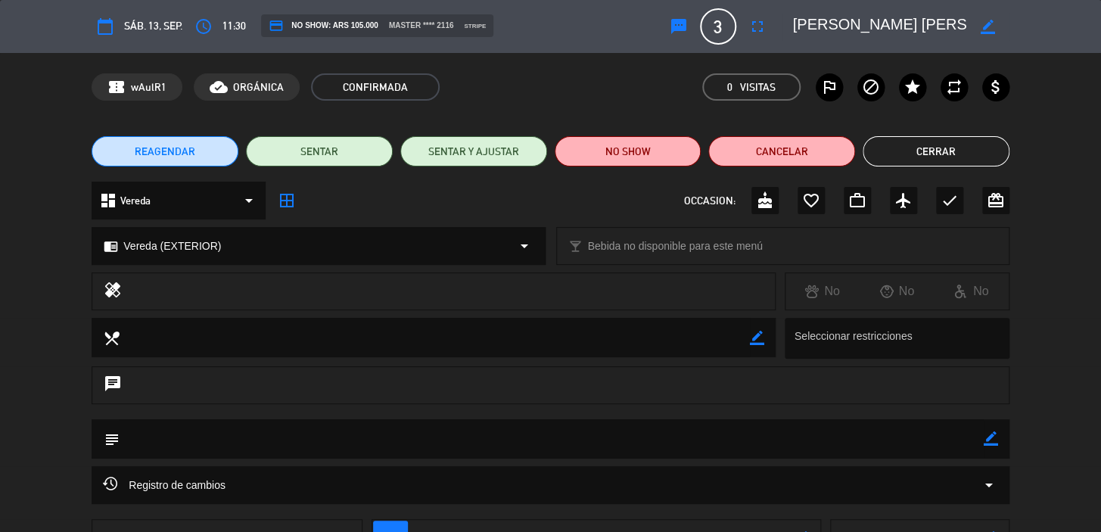
click at [947, 141] on button "Cerrar" at bounding box center [935, 151] width 147 height 30
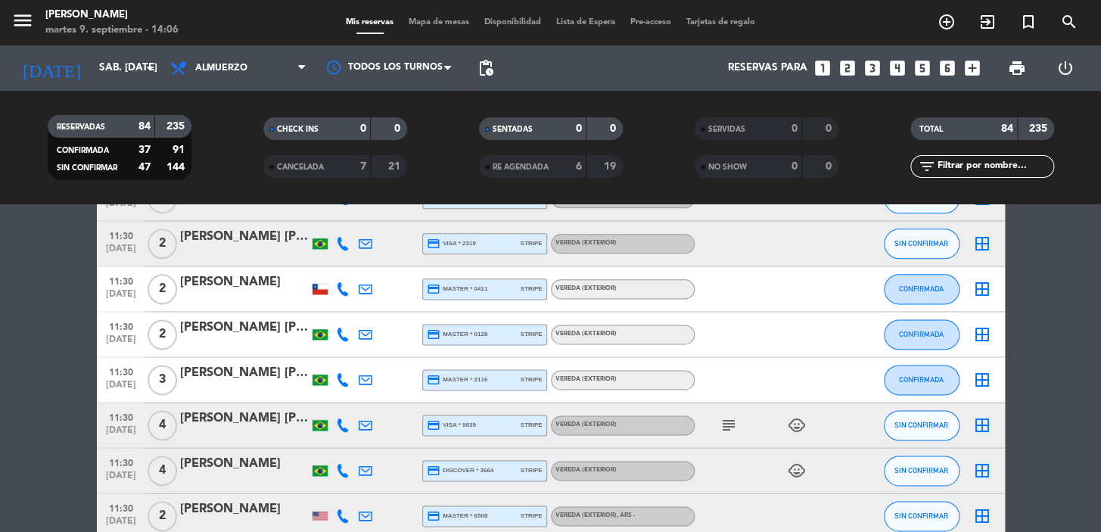
click at [719, 425] on icon "subject" at bounding box center [728, 425] width 18 height 18
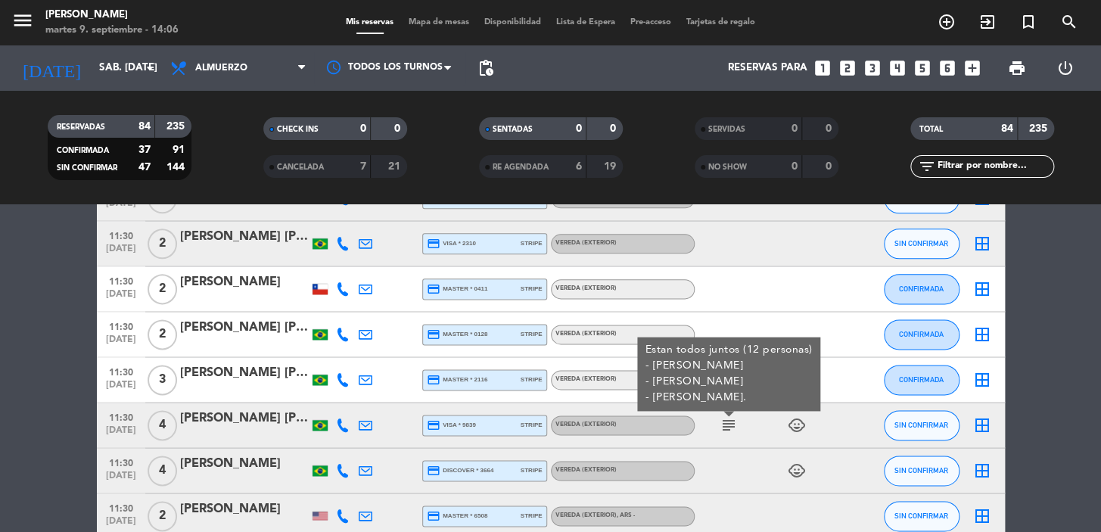
click at [270, 423] on div "[PERSON_NAME] [PERSON_NAME]" at bounding box center [244, 418] width 129 height 20
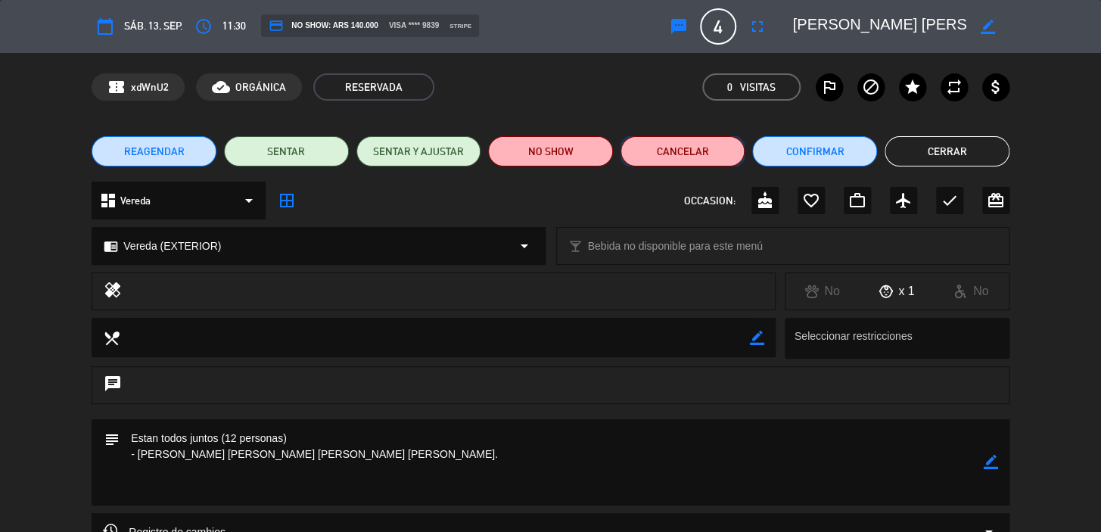
click at [682, 156] on button "Cancelar" at bounding box center [682, 151] width 125 height 30
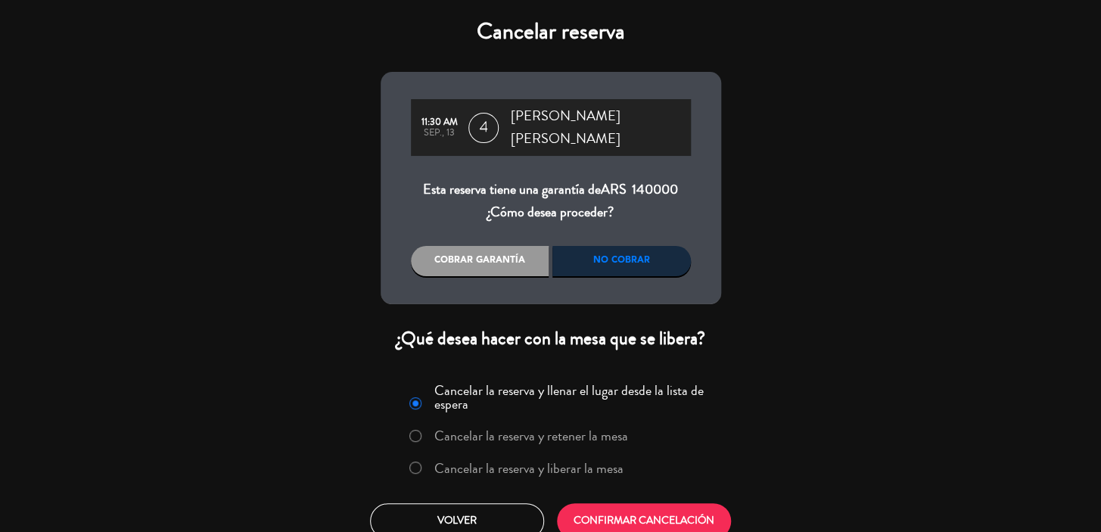
click at [616, 278] on div "11:30 AM sep., 13 4 [PERSON_NAME] [PERSON_NAME] Esta reserva tiene una garantía…" at bounding box center [550, 188] width 340 height 232
drag, startPoint x: 604, startPoint y: 273, endPoint x: 605, endPoint y: 300, distance: 27.3
click at [604, 272] on div "No cobrar" at bounding box center [621, 261] width 138 height 30
click at [678, 508] on button "CONFIRMAR CANCELACIÓN" at bounding box center [644, 521] width 174 height 36
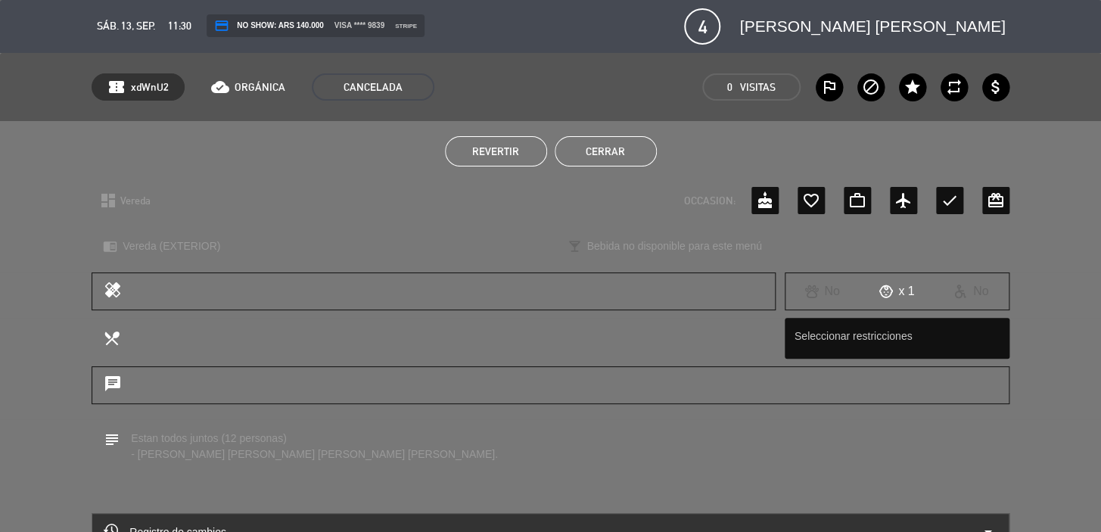
click at [608, 152] on button "Cerrar" at bounding box center [605, 151] width 102 height 30
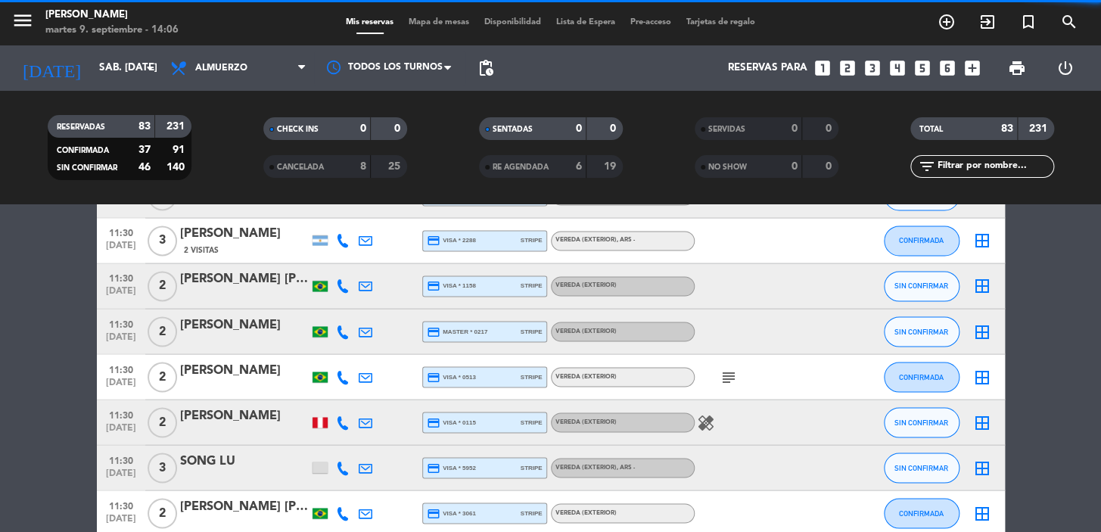
scroll to position [1238, 0]
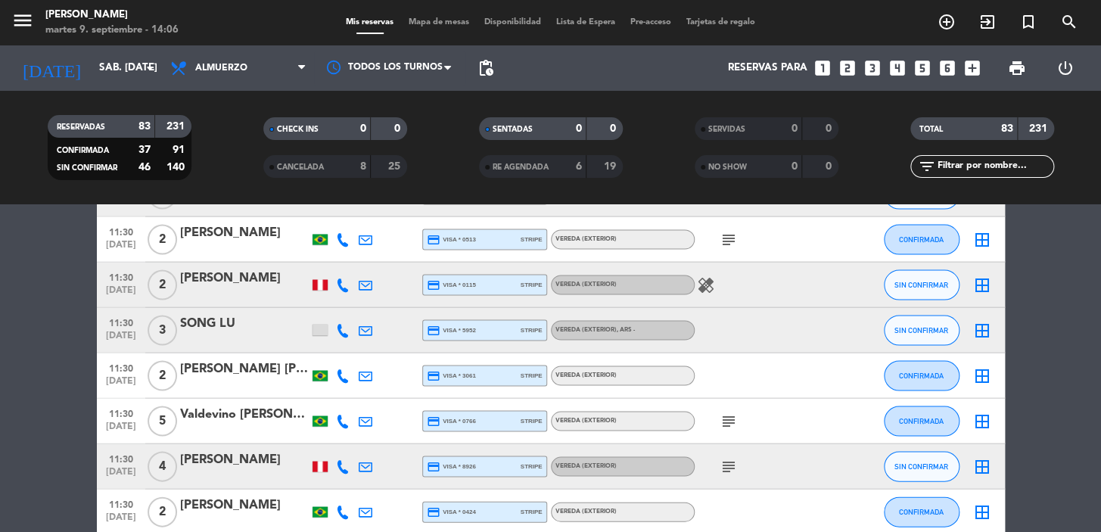
click at [262, 420] on div "Valdevino [PERSON_NAME] [PERSON_NAME]" at bounding box center [244, 414] width 129 height 20
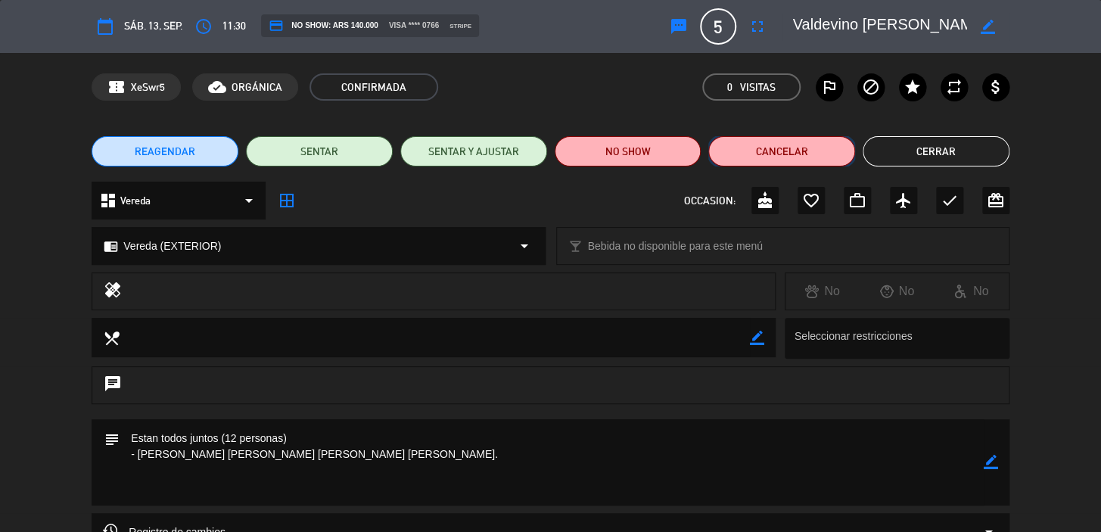
click at [789, 153] on button "Cancelar" at bounding box center [781, 151] width 147 height 30
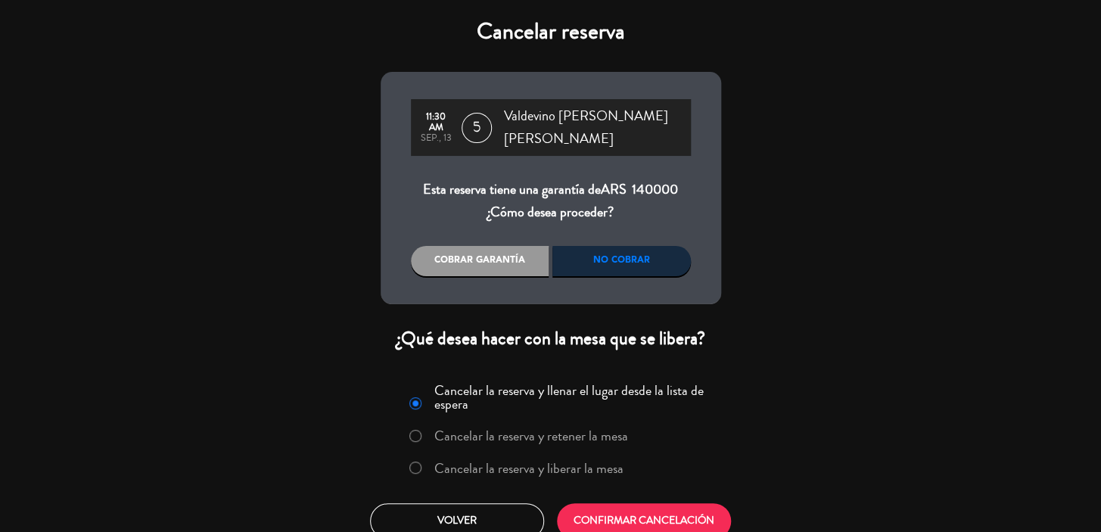
click at [626, 257] on div "No cobrar" at bounding box center [621, 261] width 138 height 30
click at [644, 514] on button "CONFIRMAR CANCELACIÓN" at bounding box center [644, 521] width 174 height 36
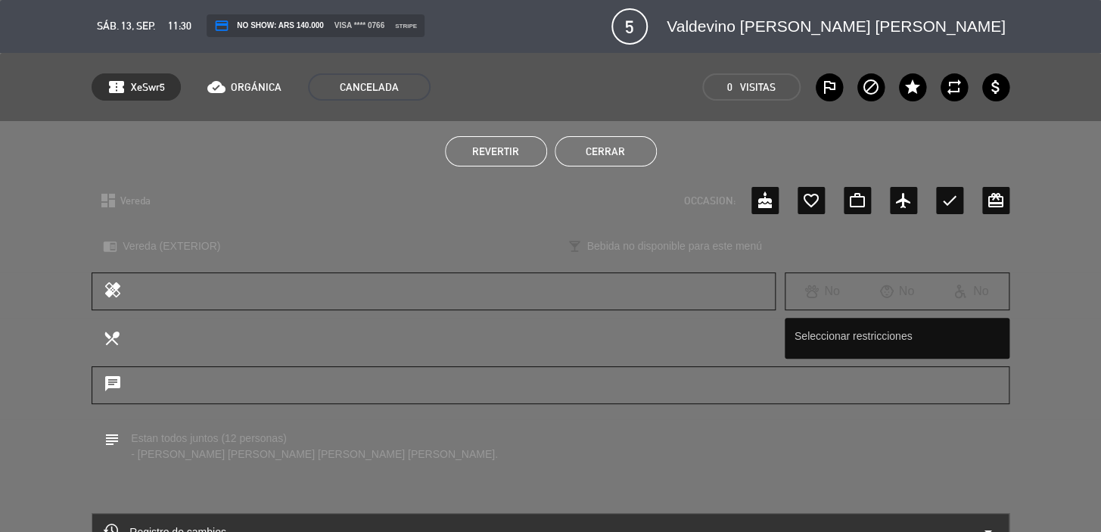
drag, startPoint x: 635, startPoint y: 144, endPoint x: 568, endPoint y: 127, distance: 69.3
click at [635, 144] on button "Cerrar" at bounding box center [605, 151] width 102 height 30
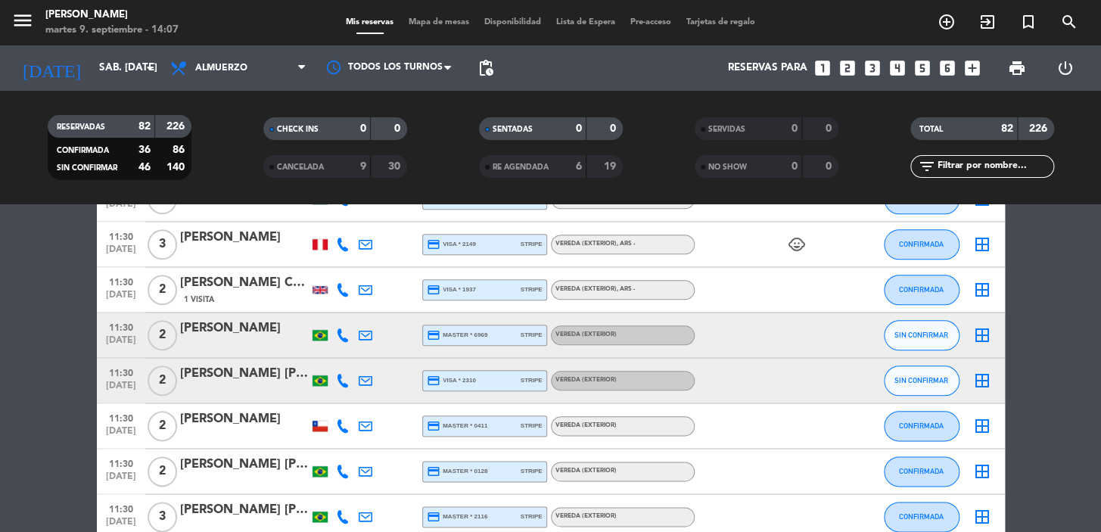
scroll to position [550, 0]
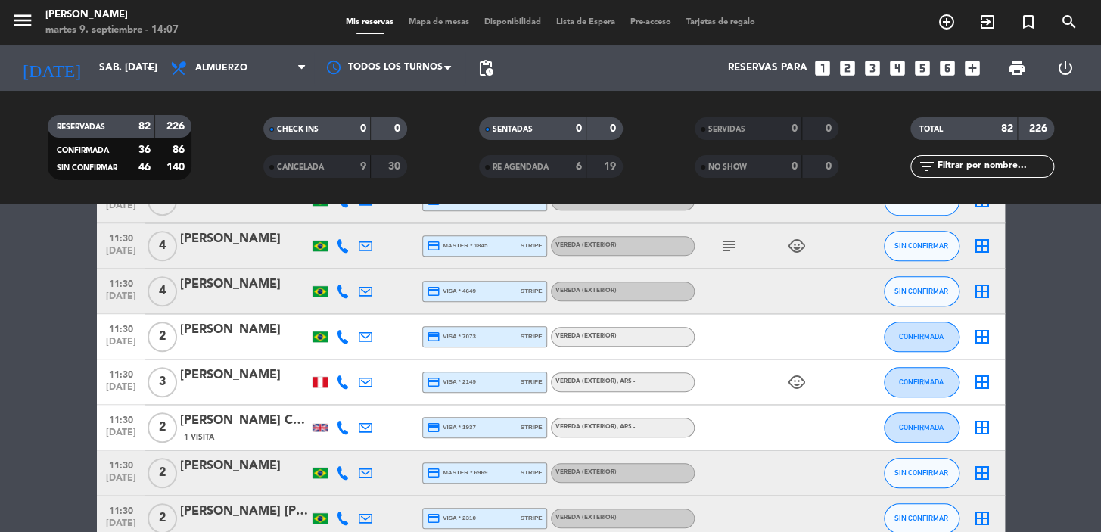
click at [238, 256] on div at bounding box center [244, 256] width 129 height 12
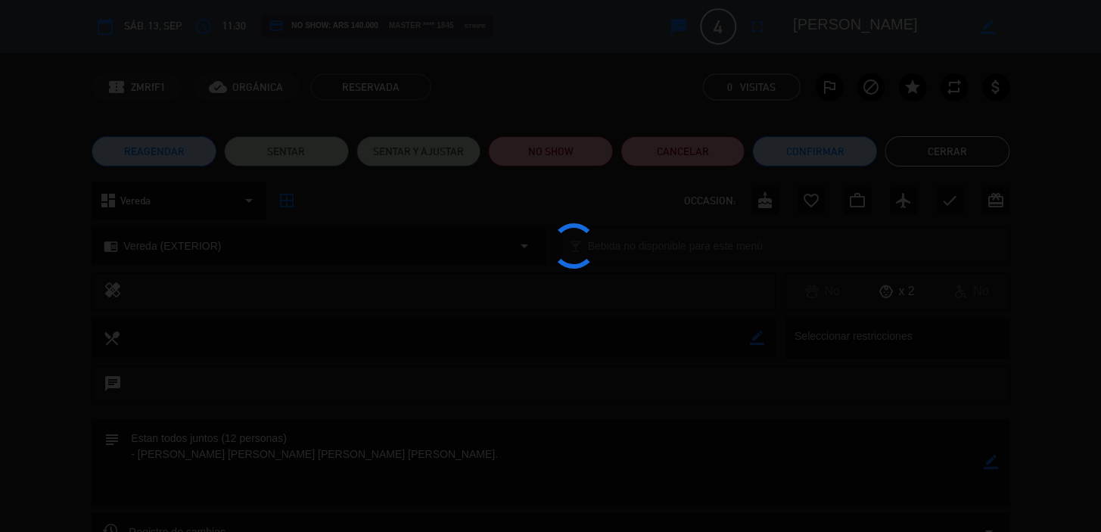
click at [758, 27] on div at bounding box center [550, 266] width 1101 height 532
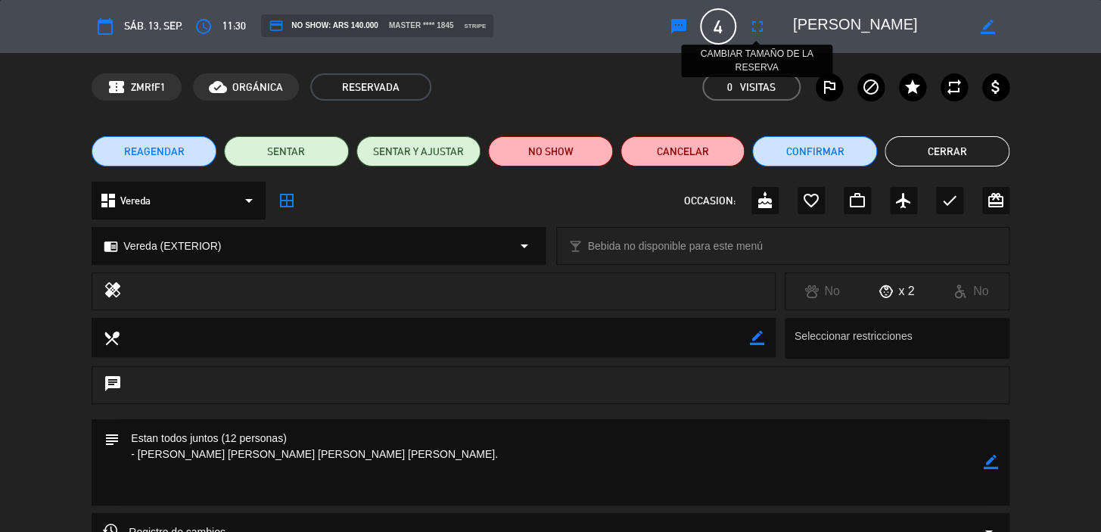
click at [758, 27] on icon "fullscreen" at bounding box center [757, 26] width 18 height 18
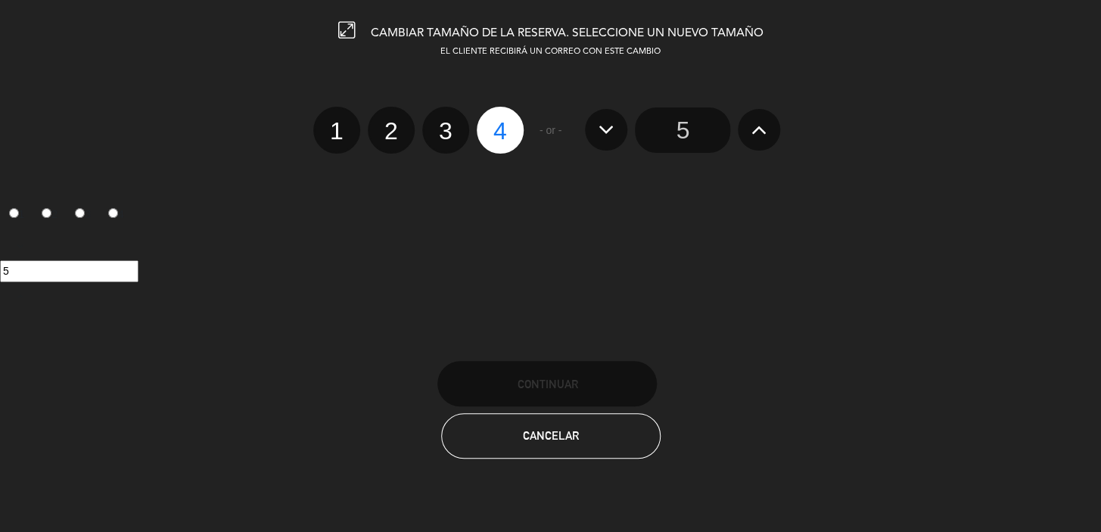
click at [757, 134] on icon at bounding box center [759, 129] width 16 height 24
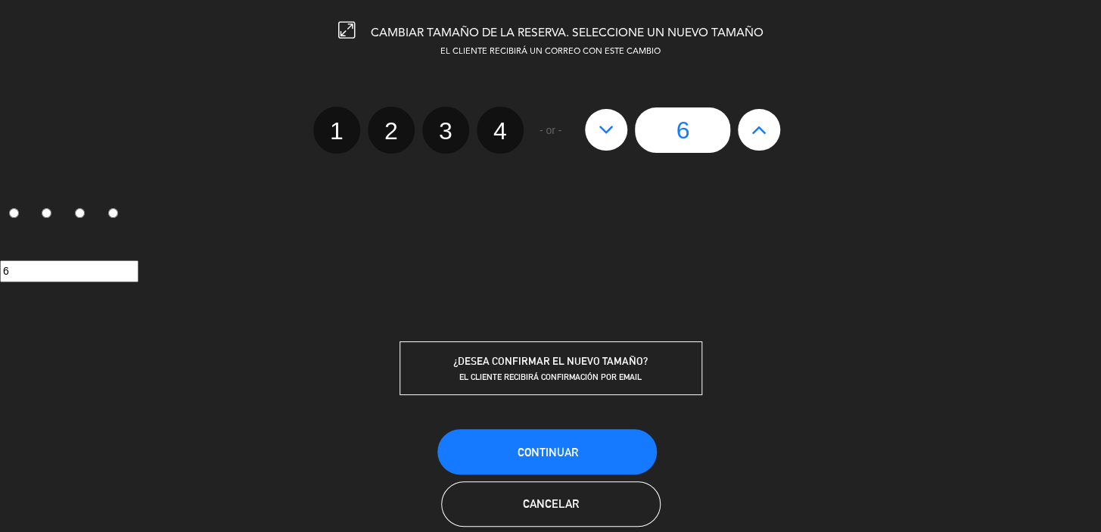
click at [757, 134] on icon at bounding box center [759, 129] width 16 height 24
type input "7"
click at [757, 134] on icon at bounding box center [759, 129] width 16 height 24
type input "8"
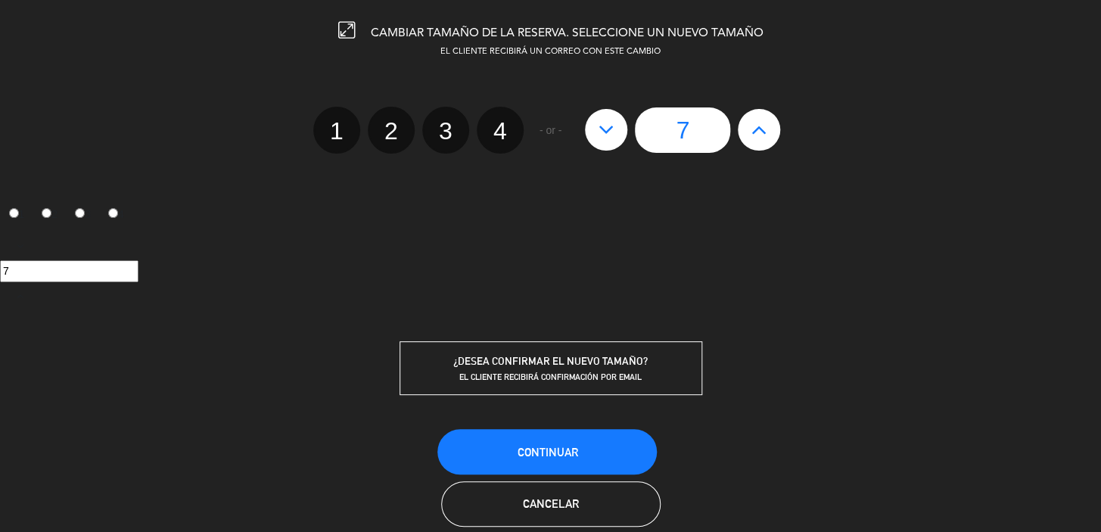
type input "8"
click at [757, 134] on icon at bounding box center [759, 129] width 16 height 24
type input "9"
click at [757, 134] on icon at bounding box center [759, 129] width 16 height 24
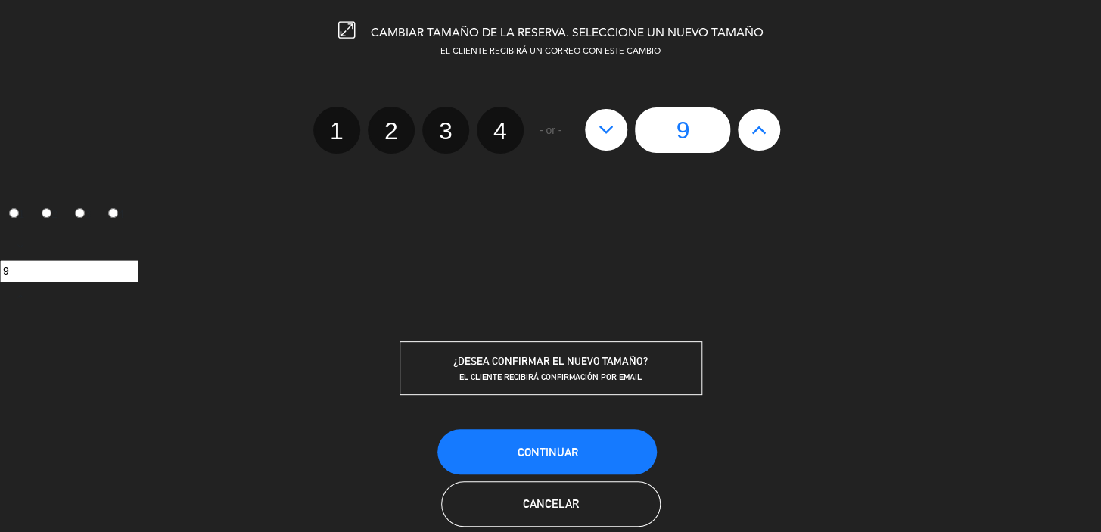
type input "10"
click at [757, 134] on icon at bounding box center [759, 129] width 16 height 24
type input "11"
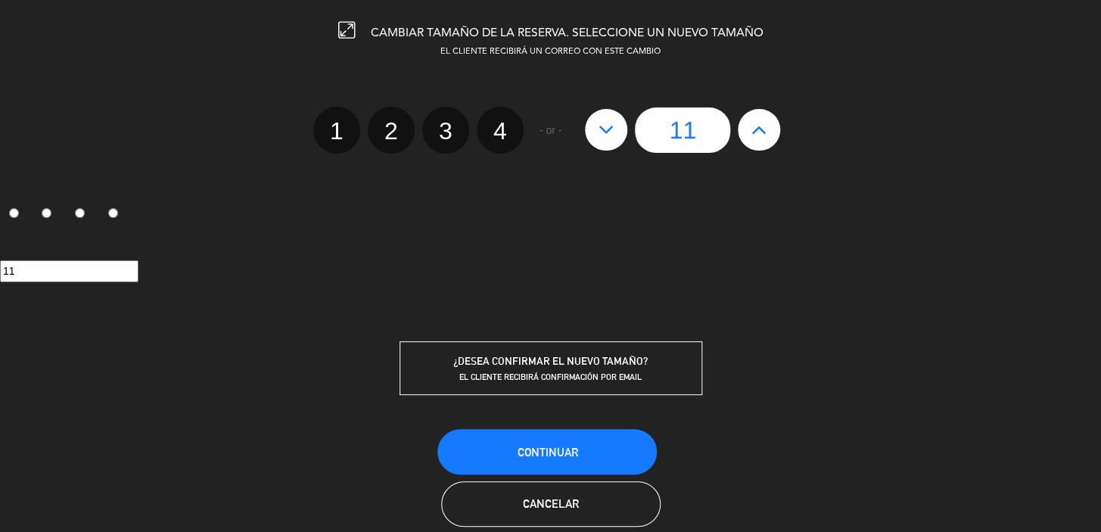
click at [757, 134] on icon at bounding box center [759, 129] width 16 height 24
type input "12"
click at [759, 133] on icon at bounding box center [759, 129] width 16 height 24
type input "13"
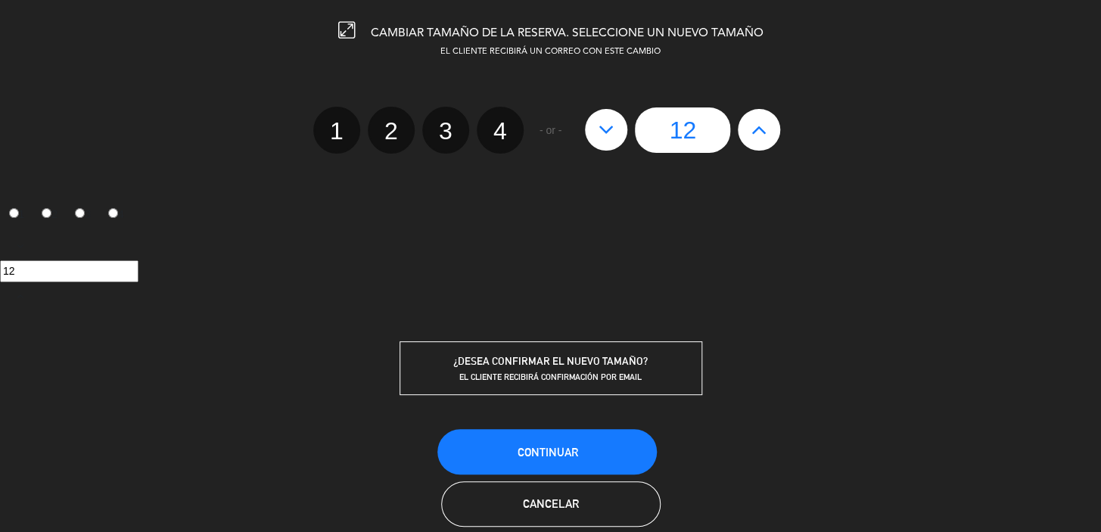
type input "13"
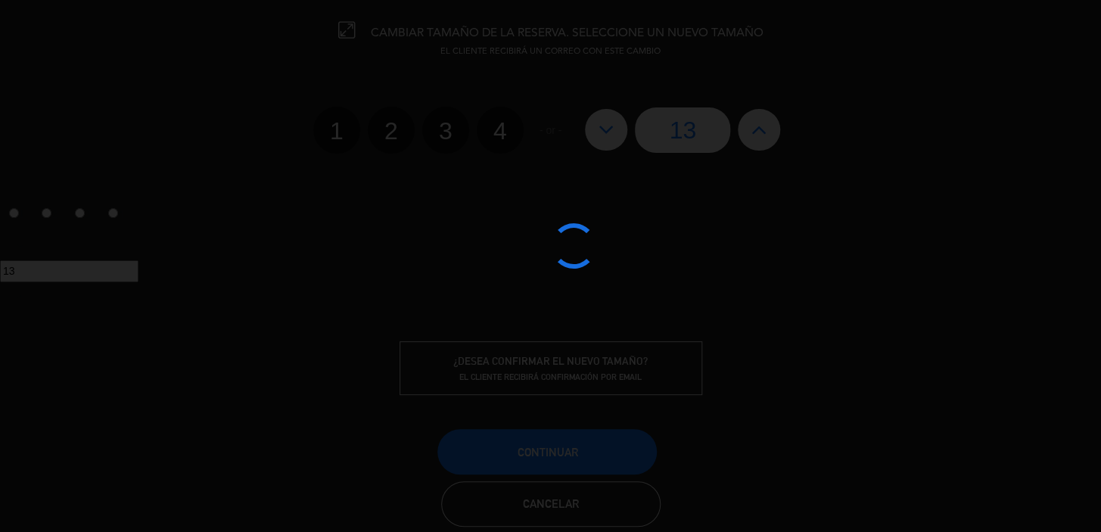
click at [563, 462] on div at bounding box center [550, 266] width 1101 height 532
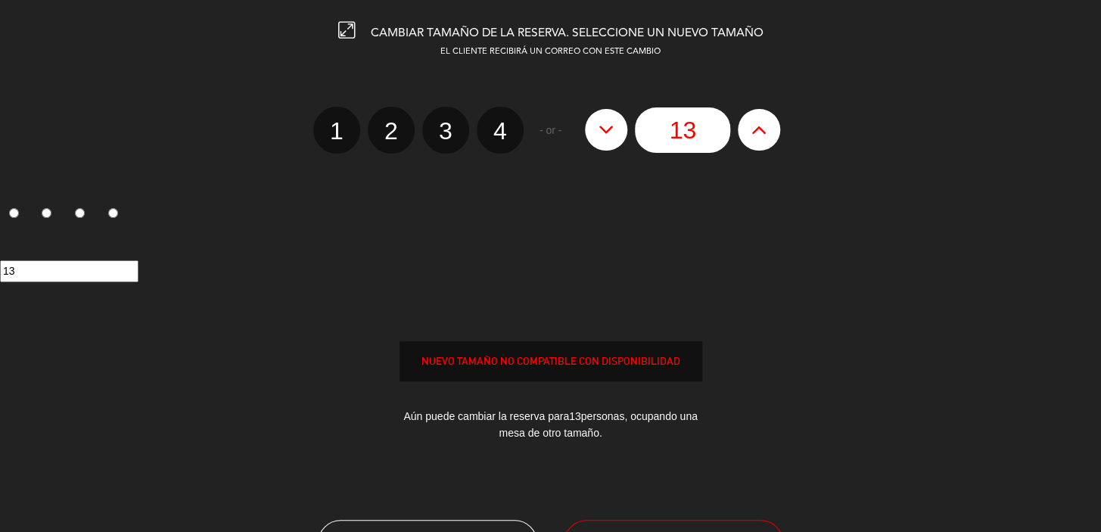
click at [564, 458] on div "EL CLIENTE RECIBIRÁ UN CORREO CON ESTE CAMBIO 1 2 3 4 - or - 13 1 2 3 4 13 NUEV…" at bounding box center [550, 264] width 1123 height 439
click at [655, 523] on button "SOBREVENTA - FORZAR RESERVA" at bounding box center [673, 542] width 219 height 45
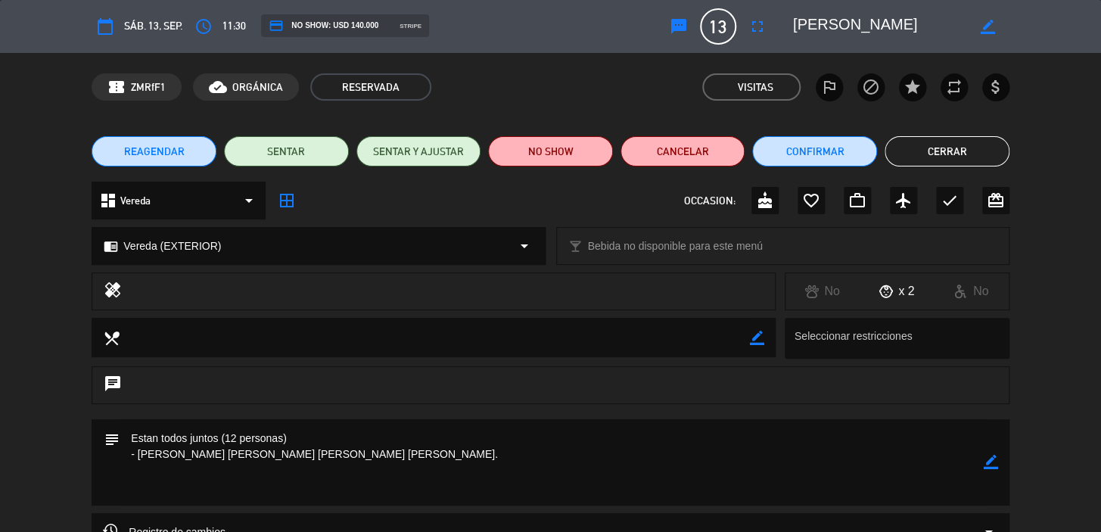
drag, startPoint x: 994, startPoint y: 462, endPoint x: 405, endPoint y: 484, distance: 589.7
click at [994, 461] on icon "border_color" at bounding box center [990, 462] width 14 height 14
drag, startPoint x: 288, startPoint y: 484, endPoint x: 117, endPoint y: 433, distance: 178.3
click at [126, 431] on textarea at bounding box center [552, 462] width 864 height 86
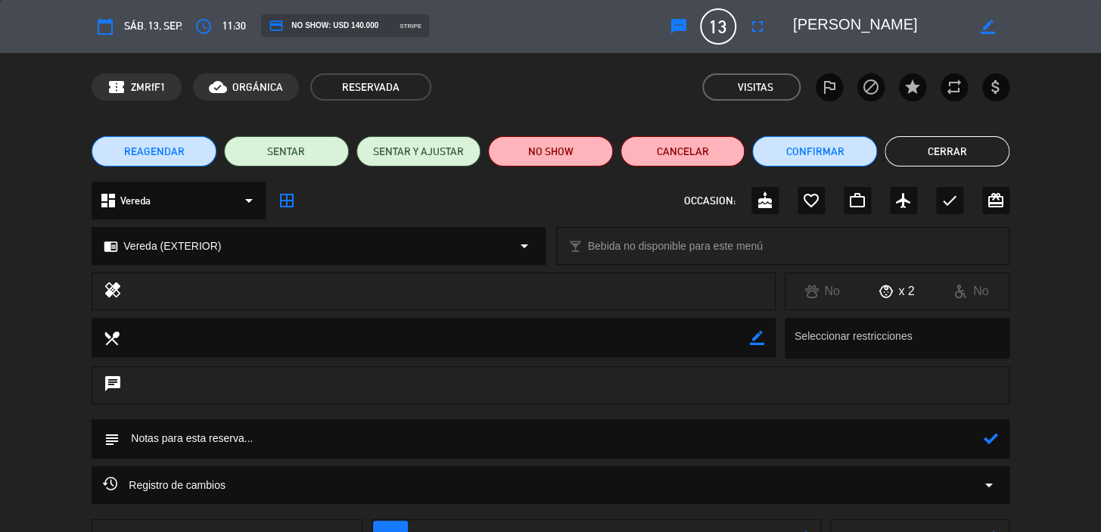
paste textarea "CONFIRMADA/EXTERIOR!!!"
type textarea "CONFIRMADA/EXTERIOR!!!"
drag, startPoint x: 991, startPoint y: 438, endPoint x: 814, endPoint y: 203, distance: 294.4
click at [991, 435] on icon at bounding box center [990, 438] width 14 height 14
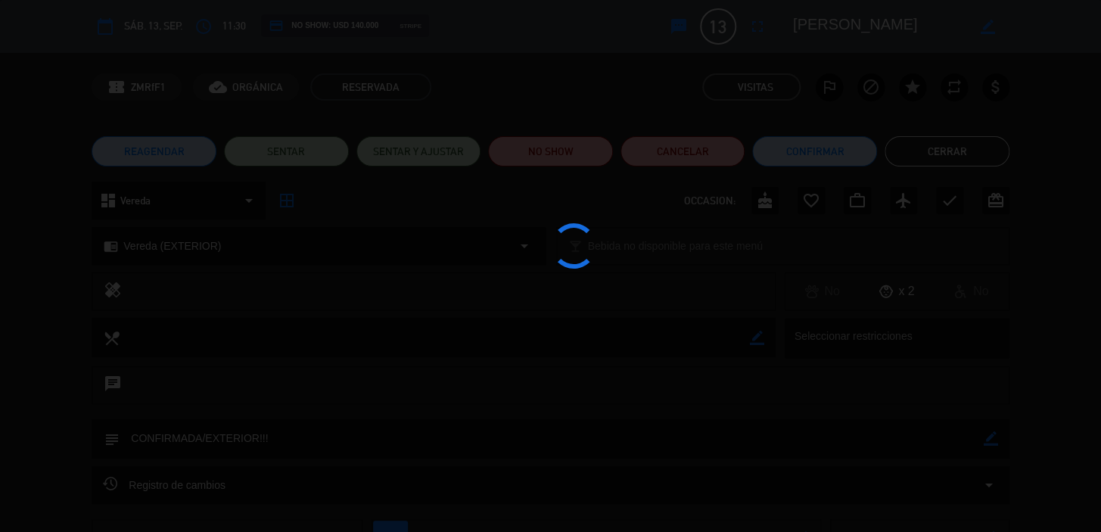
click at [825, 152] on div at bounding box center [550, 266] width 1101 height 532
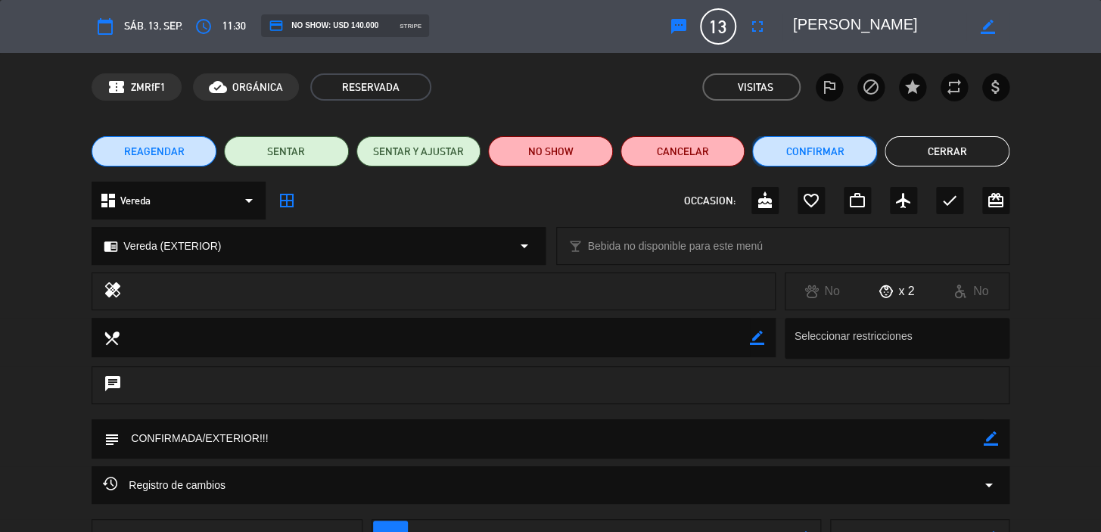
click at [817, 157] on button "Confirmar" at bounding box center [814, 151] width 125 height 30
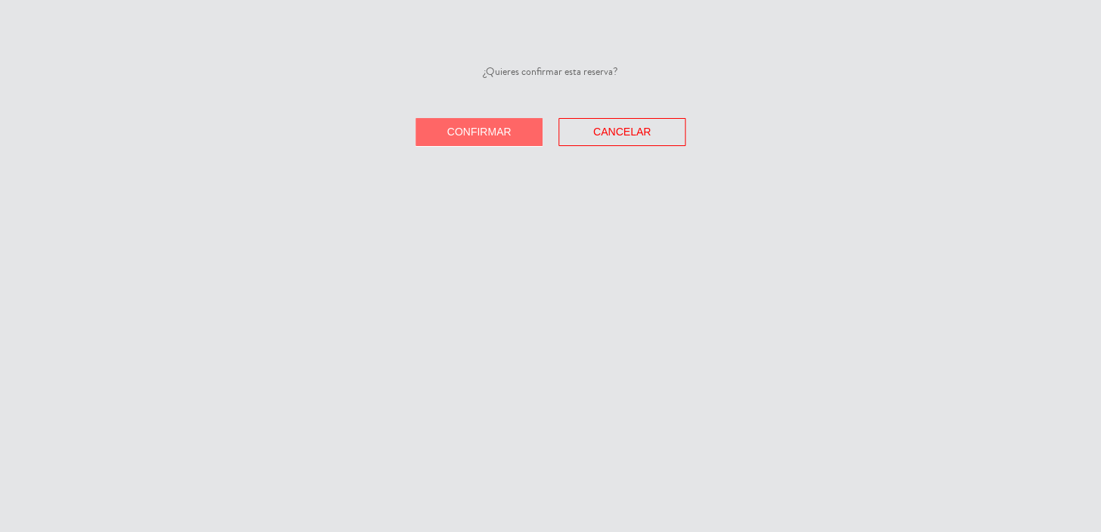
click at [511, 113] on div "¿Quieres confirmar esta reserva? Confirmar Cancelar" at bounding box center [550, 105] width 1101 height 82
click at [505, 122] on button "Confirmar" at bounding box center [478, 132] width 127 height 28
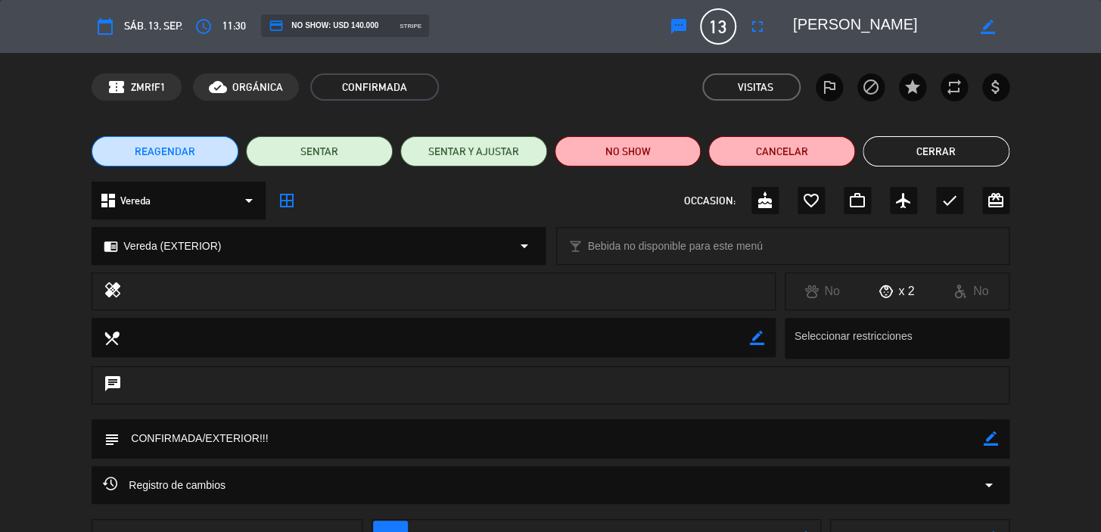
click at [925, 136] on button "Cerrar" at bounding box center [935, 151] width 147 height 30
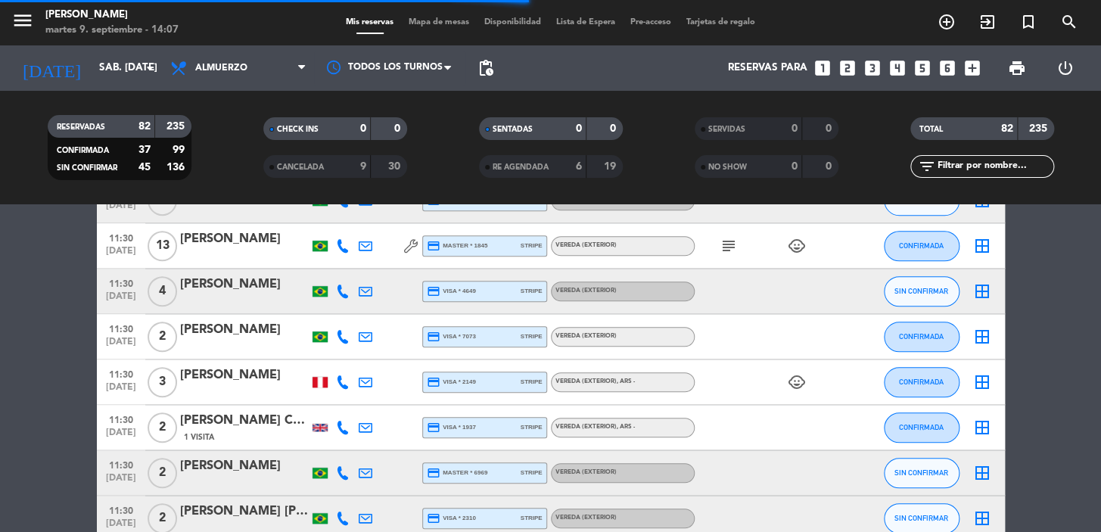
drag, startPoint x: 99, startPoint y: 234, endPoint x: 674, endPoint y: 239, distance: 574.9
click at [674, 239] on div "11:30 [DATE] [PERSON_NAME] credit_card master * 1845 stripe Vereda (EXTERIOR) s…" at bounding box center [551, 245] width 908 height 45
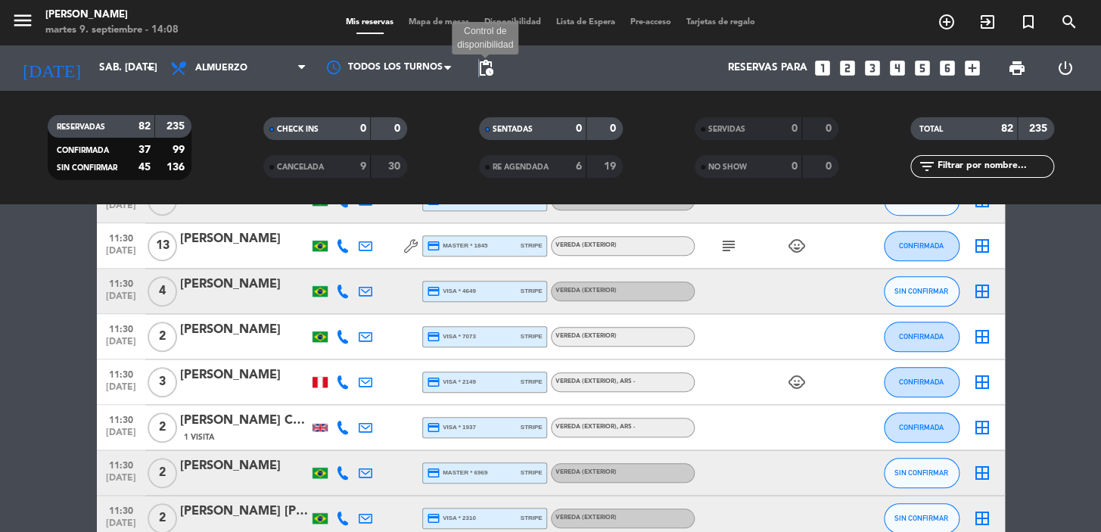
click at [478, 64] on span "pending_actions" at bounding box center [486, 68] width 18 height 18
